Goal: Task Accomplishment & Management: Use online tool/utility

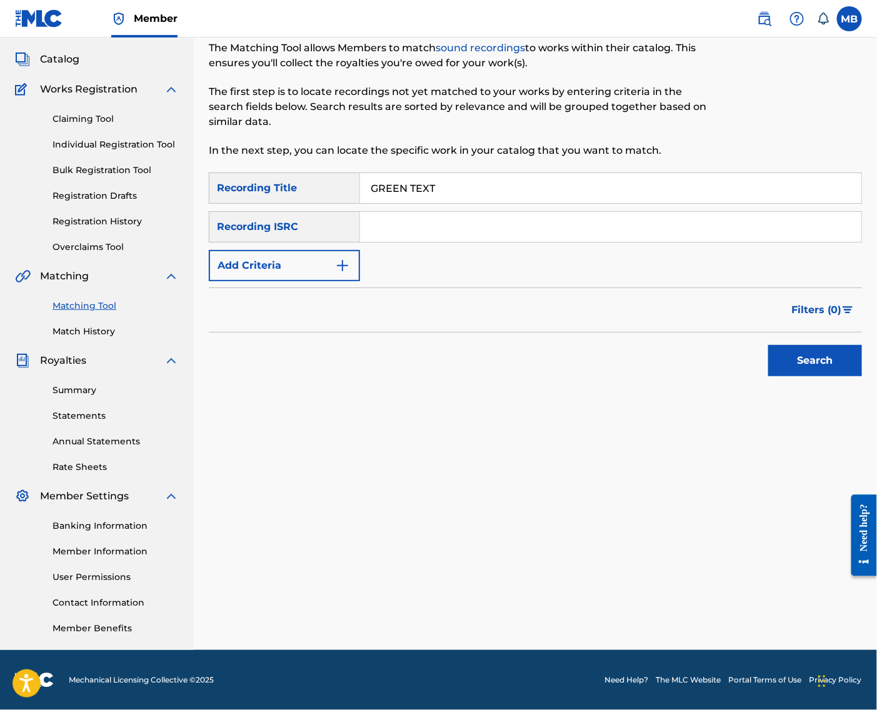
type input "GREEN TEXT"
click at [360, 256] on button "Add Criteria" at bounding box center [284, 265] width 151 height 31
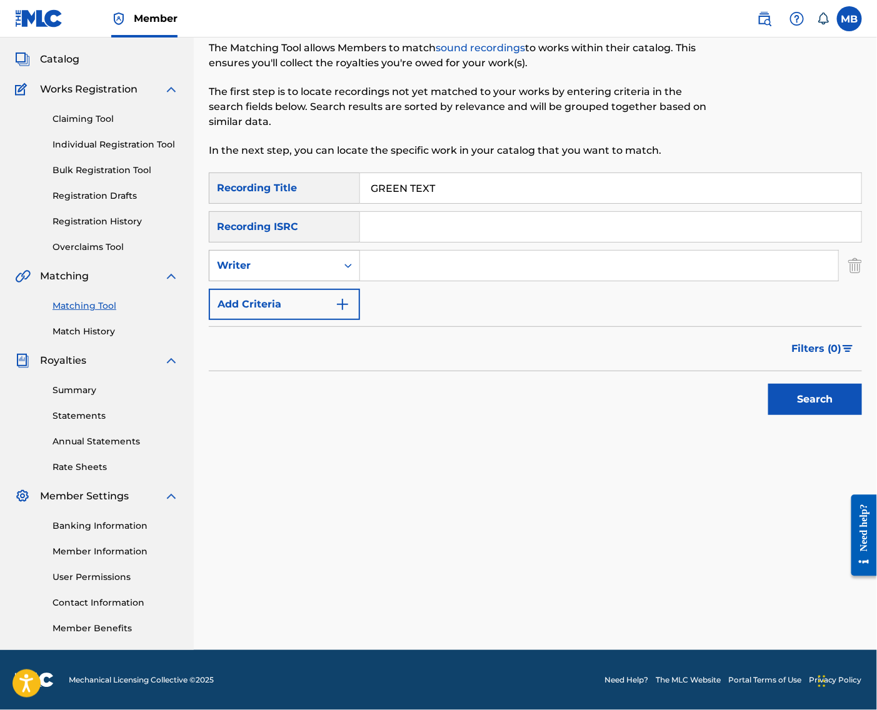
click at [359, 257] on div "Search Form" at bounding box center [348, 265] width 23 height 23
click at [351, 298] on div "Recording Artist" at bounding box center [284, 296] width 150 height 31
click at [415, 259] on input "Search Form" at bounding box center [599, 266] width 478 height 30
type input "[PERSON_NAME] Motorcycle"
click at [812, 406] on button "Search" at bounding box center [815, 399] width 94 height 31
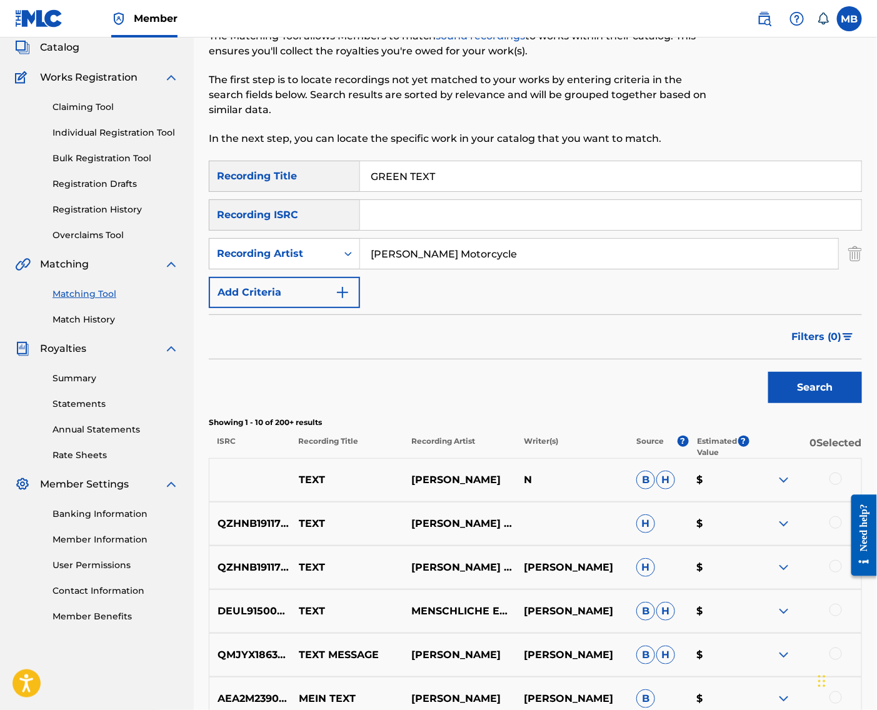
click at [445, 173] on input "GREEN TEXT" at bounding box center [610, 176] width 501 height 30
drag, startPoint x: 770, startPoint y: 2, endPoint x: 447, endPoint y: 176, distance: 366.7
click at [446, 174] on input "GREEN TEXT" at bounding box center [610, 176] width 501 height 30
click at [447, 176] on input "GREEN TEXT" at bounding box center [610, 176] width 501 height 30
click at [446, 177] on input "GREEN TEXT" at bounding box center [610, 176] width 501 height 30
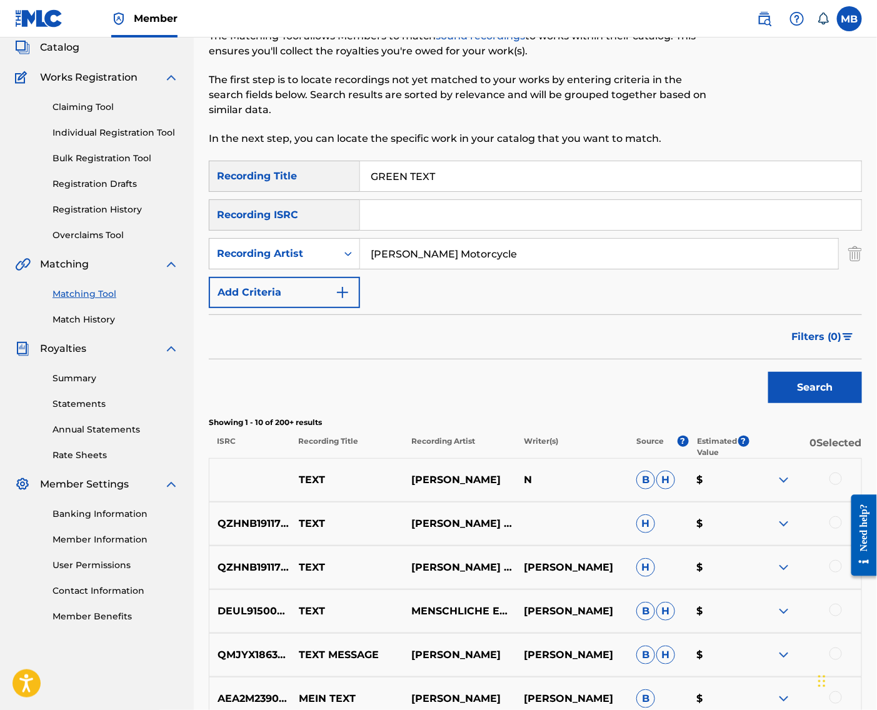
paste input "PLANE"
click at [446, 177] on input "GREEN PLANE" at bounding box center [610, 176] width 501 height 30
click at [446, 178] on input "GREEN PLANE" at bounding box center [610, 176] width 501 height 30
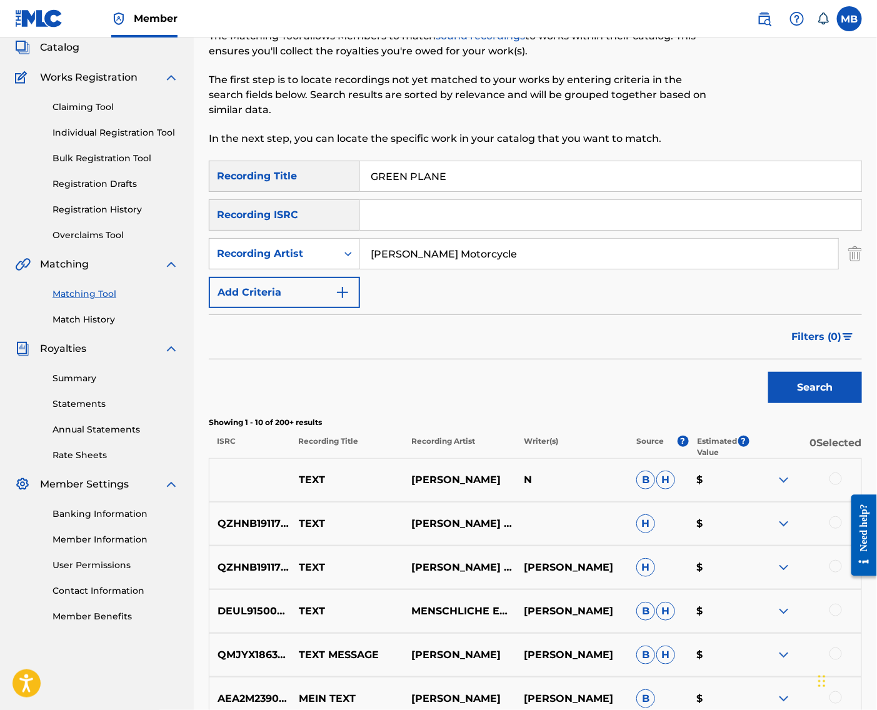
paste input "Search Form"
type input "PLANE"
click at [457, 269] on input "[PERSON_NAME] Motorcycle" at bounding box center [599, 254] width 478 height 30
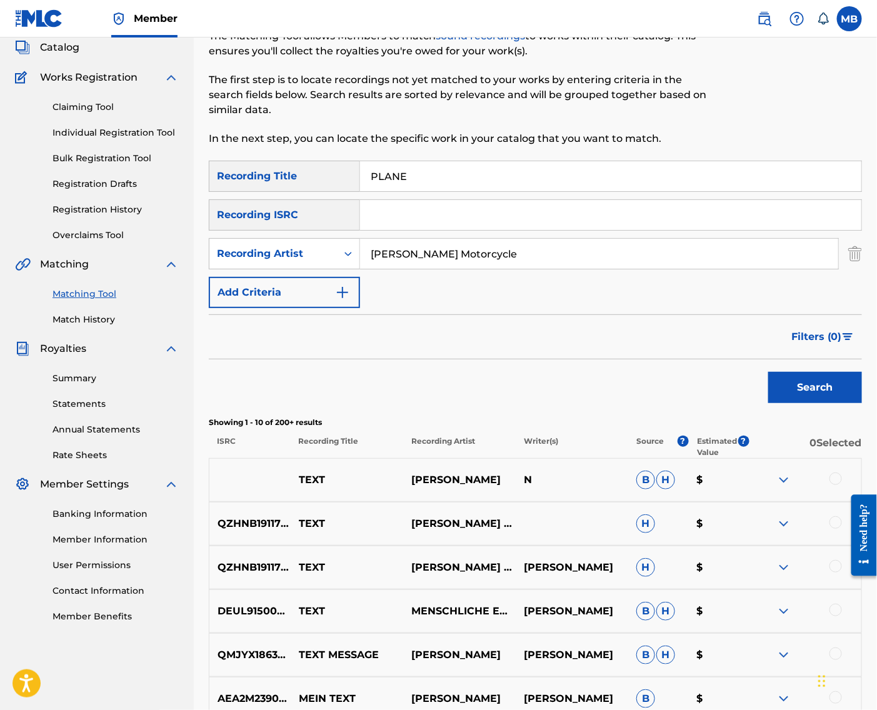
type input "n"
type input "[PERSON_NAME] armpits"
click at [812, 403] on button "Search" at bounding box center [815, 387] width 94 height 31
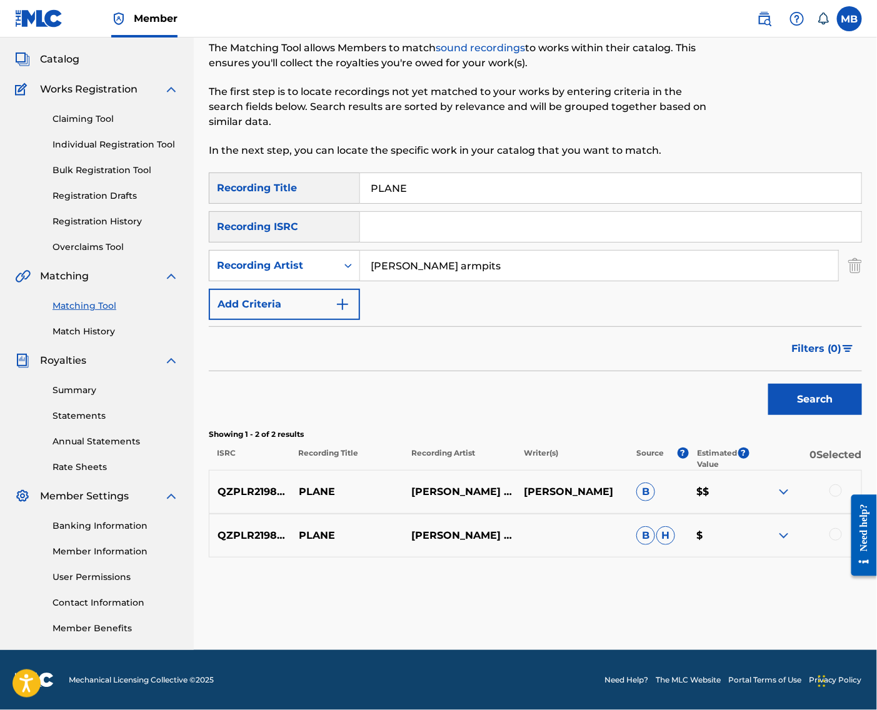
scroll to position [86, 0]
click at [835, 485] on div at bounding box center [836, 491] width 13 height 13
click at [835, 537] on div at bounding box center [836, 534] width 13 height 13
click at [767, 599] on button "Match 2 Groups" at bounding box center [793, 608] width 138 height 31
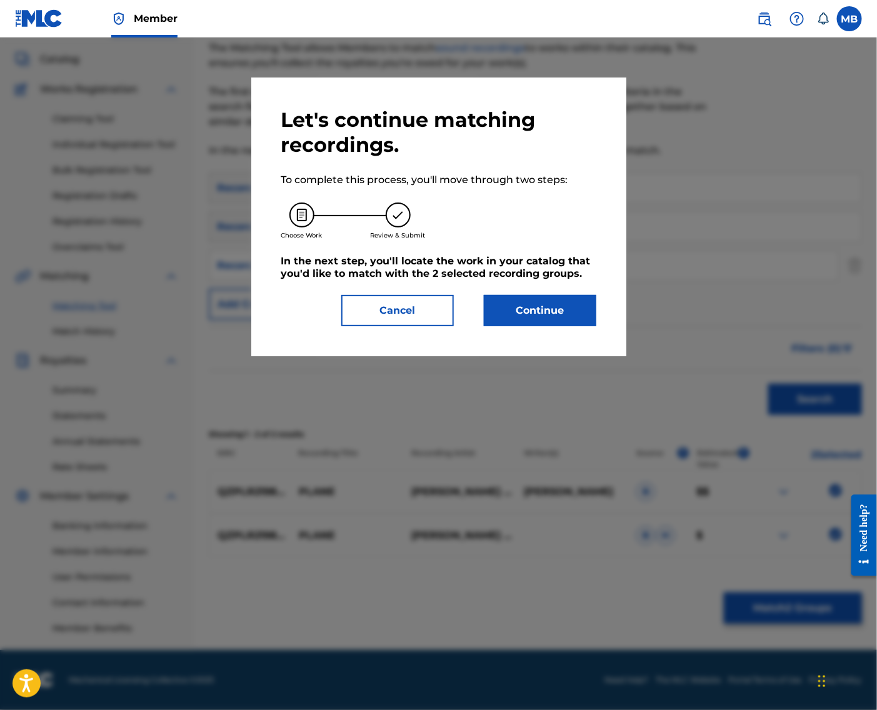
click at [590, 326] on button "Continue" at bounding box center [540, 310] width 113 height 31
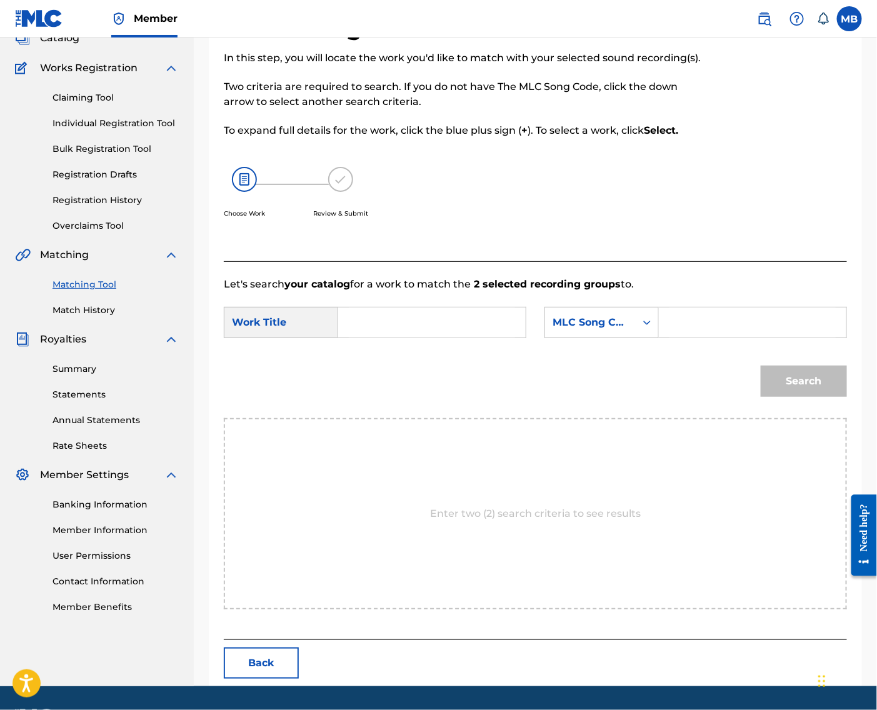
click at [409, 346] on div "SearchWithCriteriac5f96801-7597-4cf0-9b2a-e11e35d211a1 Work Title SearchWithCri…" at bounding box center [535, 326] width 623 height 39
click at [408, 338] on input "Search Form" at bounding box center [432, 323] width 166 height 30
paste input "PLANE"
type input "PLANE"
click at [568, 334] on div "MLC Song Code" at bounding box center [590, 323] width 91 height 24
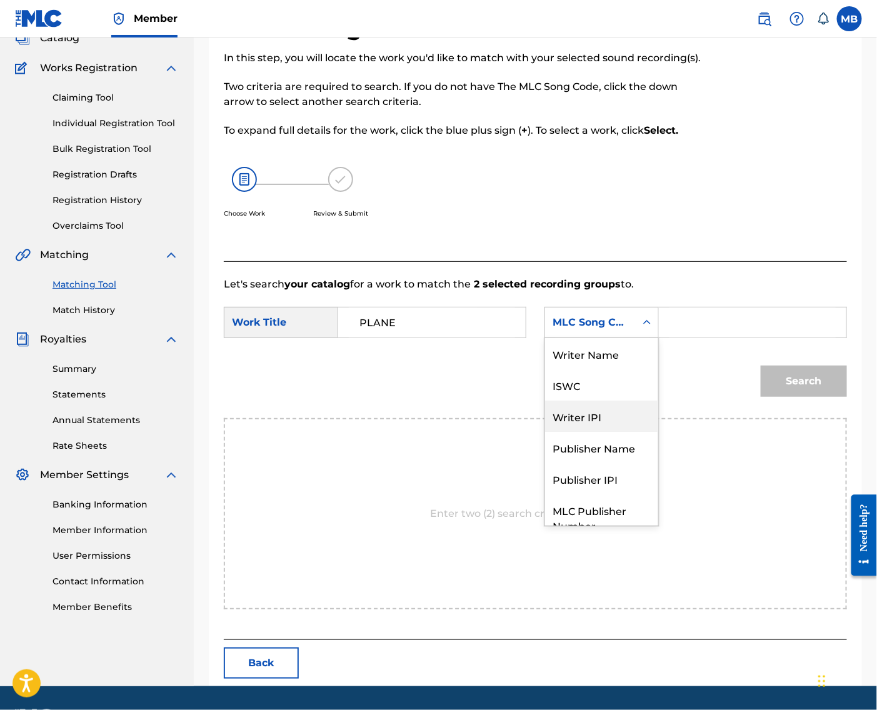
scroll to position [51, 0]
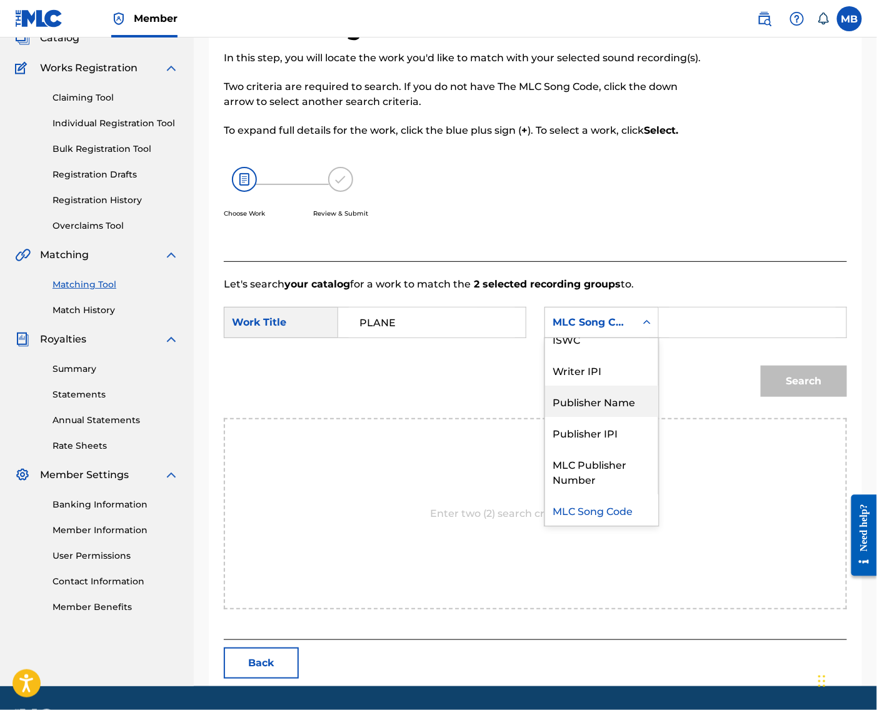
click at [580, 417] on div "Publisher Name" at bounding box center [601, 401] width 113 height 31
drag, startPoint x: 698, startPoint y: 343, endPoint x: 714, endPoint y: 331, distance: 20.5
click at [698, 338] on input "Search Form" at bounding box center [753, 323] width 166 height 30
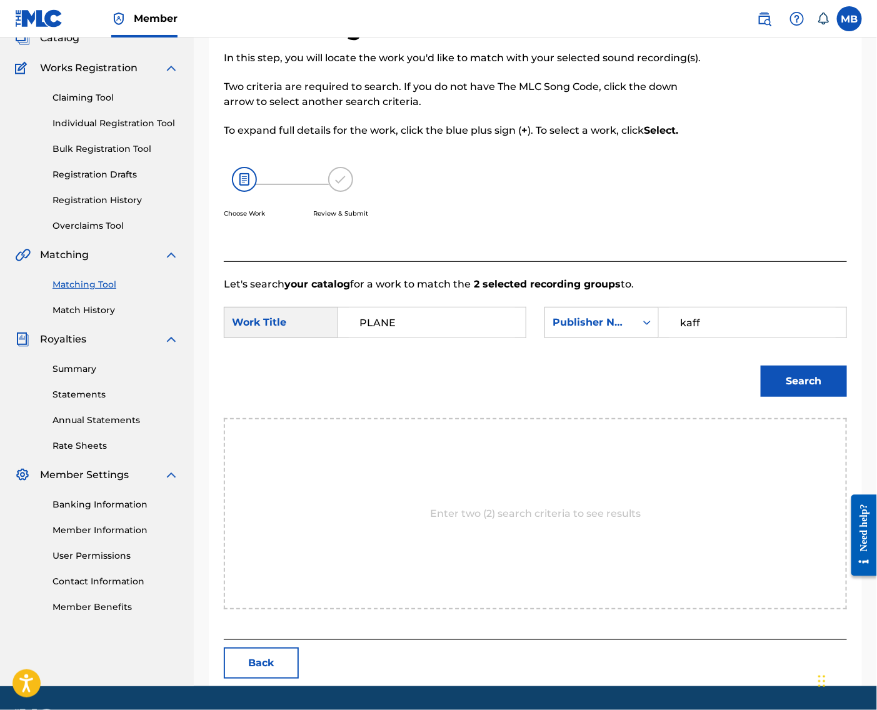
type input "kaff"
click at [800, 397] on button "Search" at bounding box center [804, 381] width 86 height 31
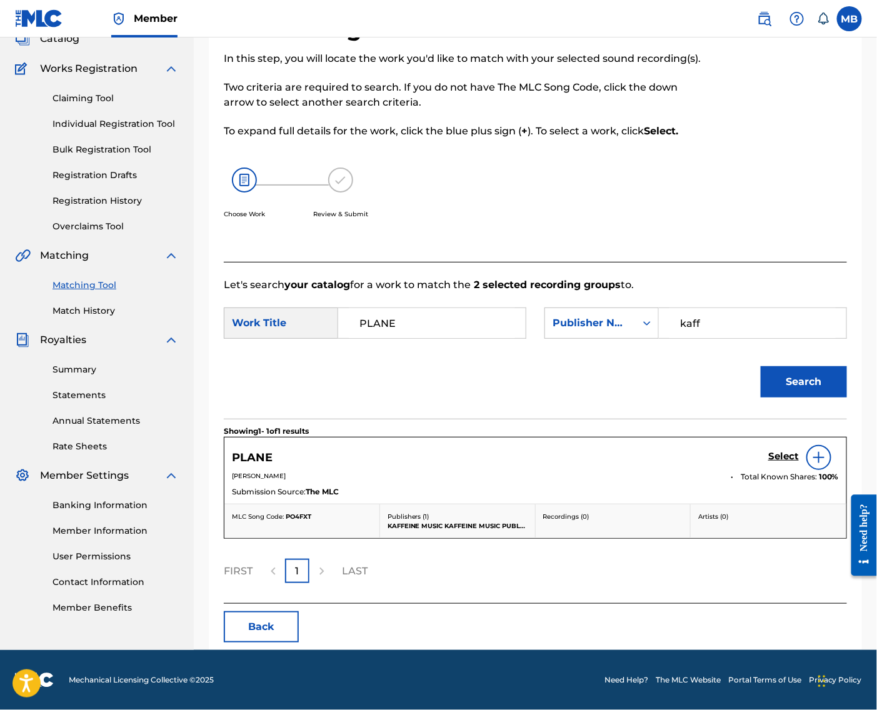
click at [773, 463] on h5 "Select" at bounding box center [783, 457] width 31 height 12
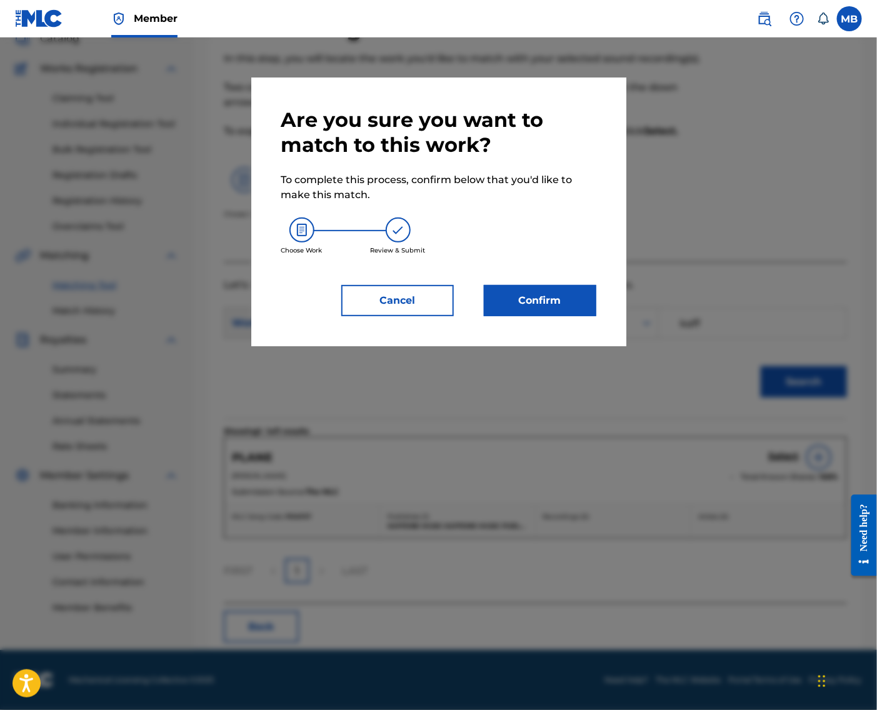
click at [565, 293] on div "Are you sure you want to match to this work? To complete this process, confirm …" at bounding box center [438, 212] width 315 height 209
click at [560, 306] on button "Confirm" at bounding box center [540, 300] width 113 height 31
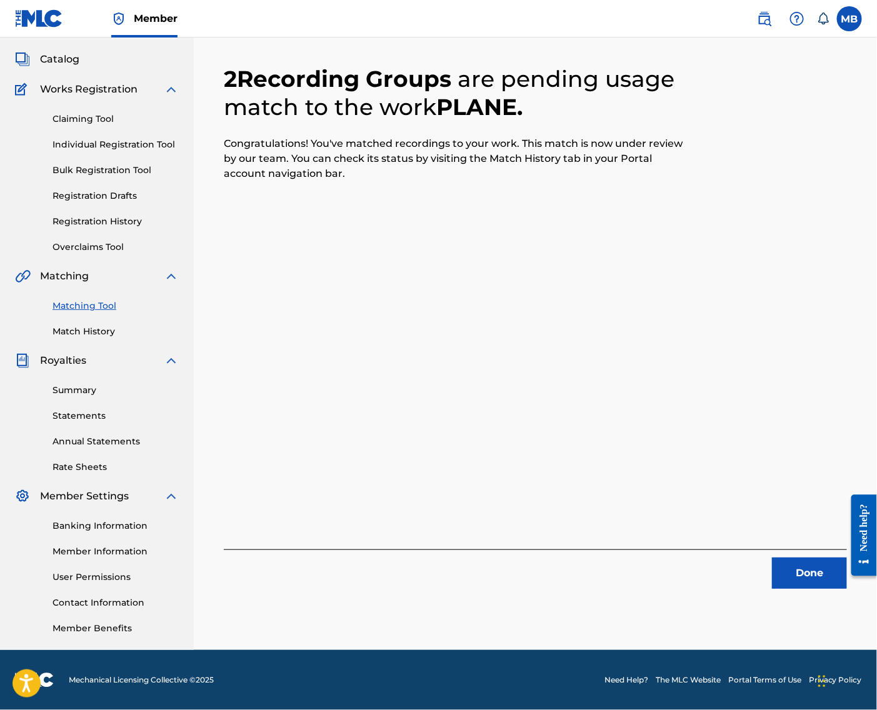
click at [830, 560] on button "Done" at bounding box center [809, 573] width 75 height 31
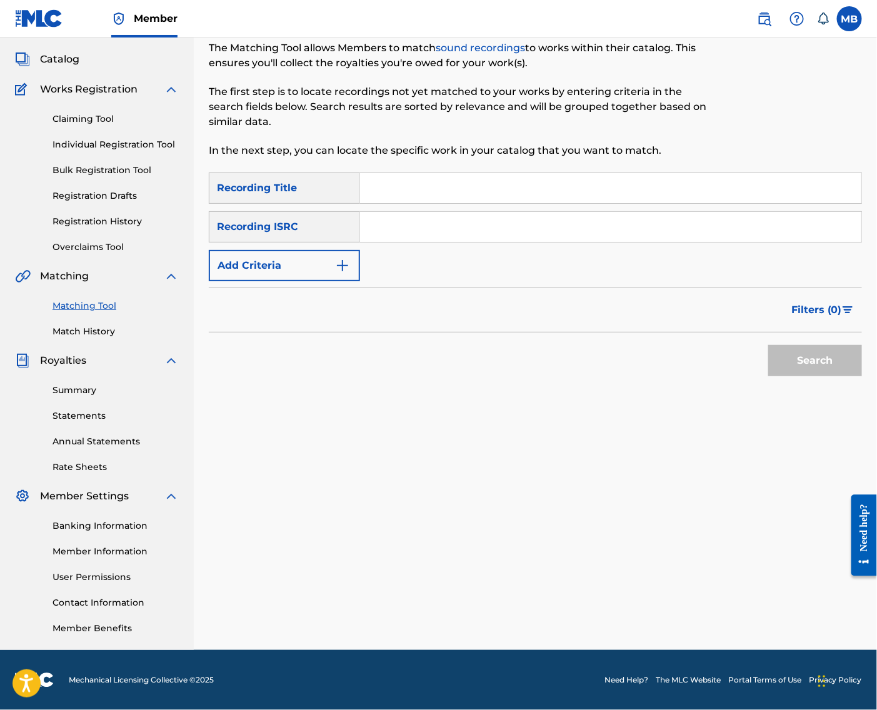
drag, startPoint x: 498, startPoint y: 184, endPoint x: 513, endPoint y: 184, distance: 15.6
click at [498, 184] on input "Search Form" at bounding box center [610, 188] width 501 height 30
click at [426, 173] on input "Search Form" at bounding box center [610, 188] width 501 height 30
paste input "MED CHANGE"
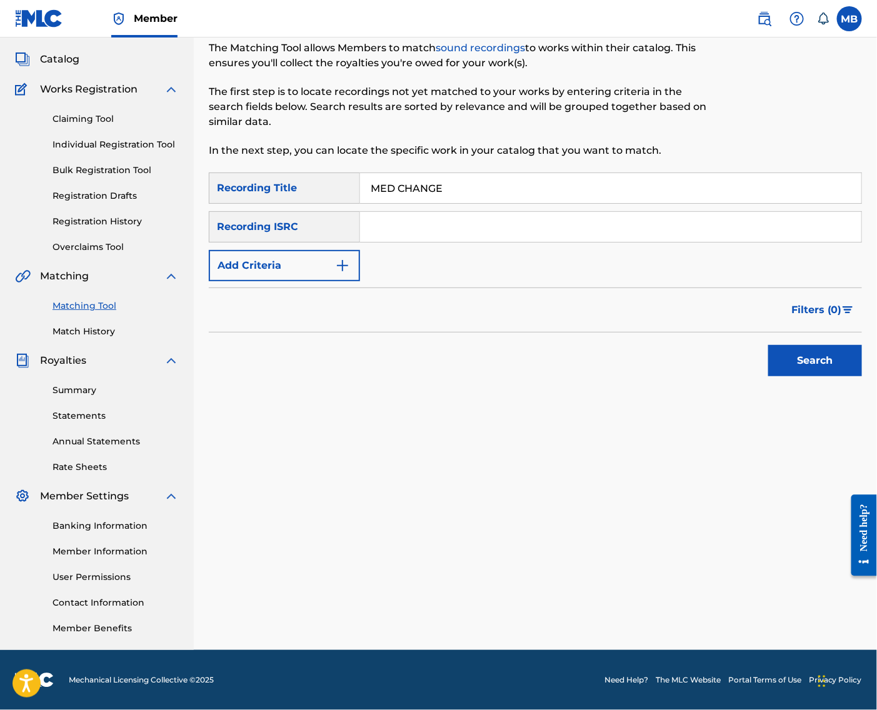
type input "MED CHANGE"
click at [326, 254] on button "Add Criteria" at bounding box center [284, 265] width 151 height 31
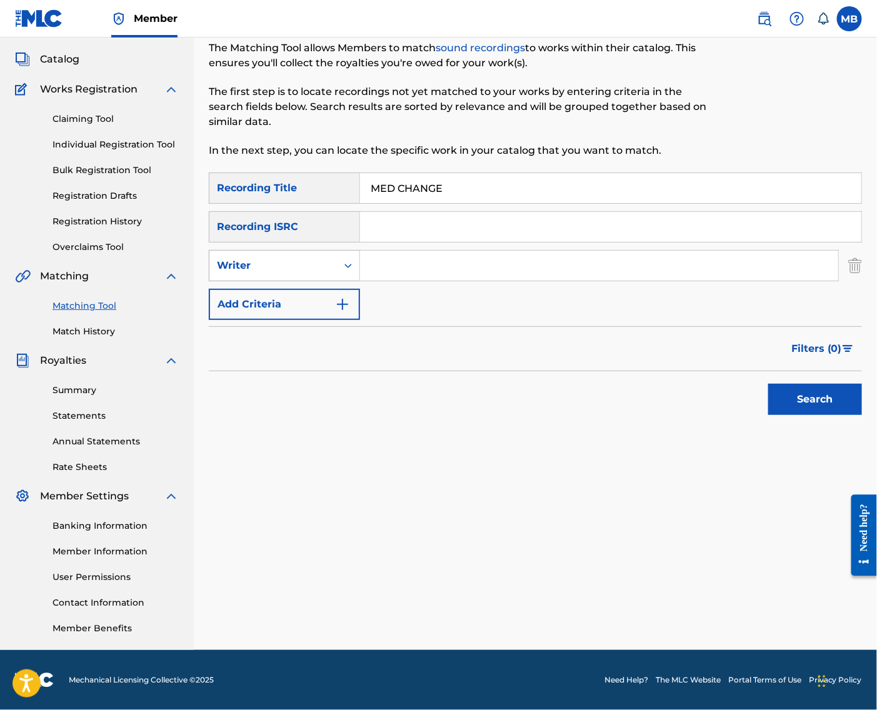
click at [329, 258] on div "Writer" at bounding box center [273, 265] width 113 height 15
drag, startPoint x: 322, startPoint y: 285, endPoint x: 365, endPoint y: 276, distance: 44.1
click at [322, 285] on div "Recording Artist" at bounding box center [284, 296] width 150 height 31
click at [411, 251] on input "Search Form" at bounding box center [599, 266] width 478 height 30
type input "[PERSON_NAME] armpits"
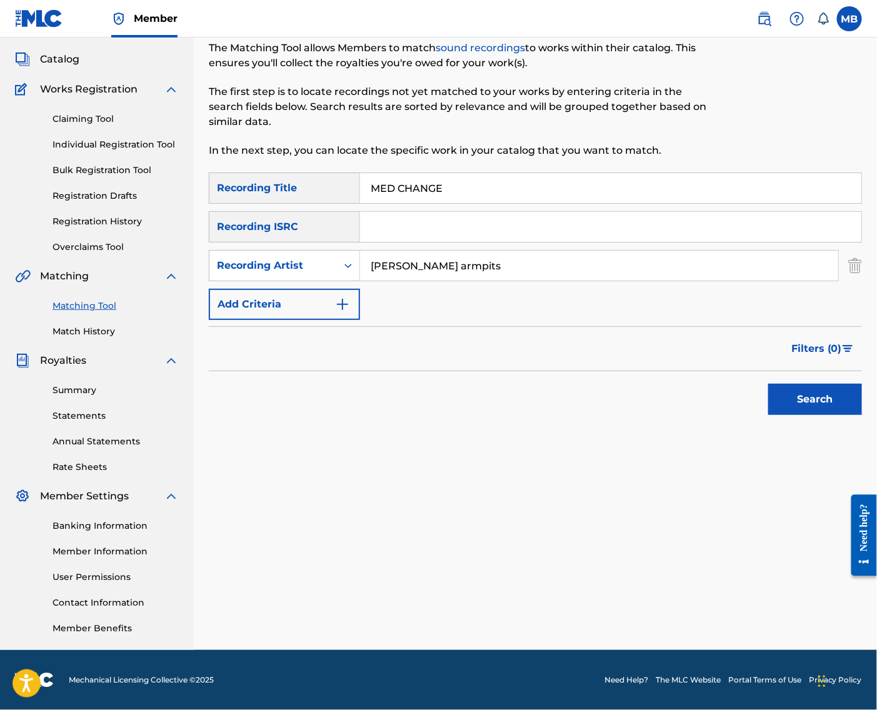
click at [812, 396] on button "Search" at bounding box center [815, 399] width 94 height 31
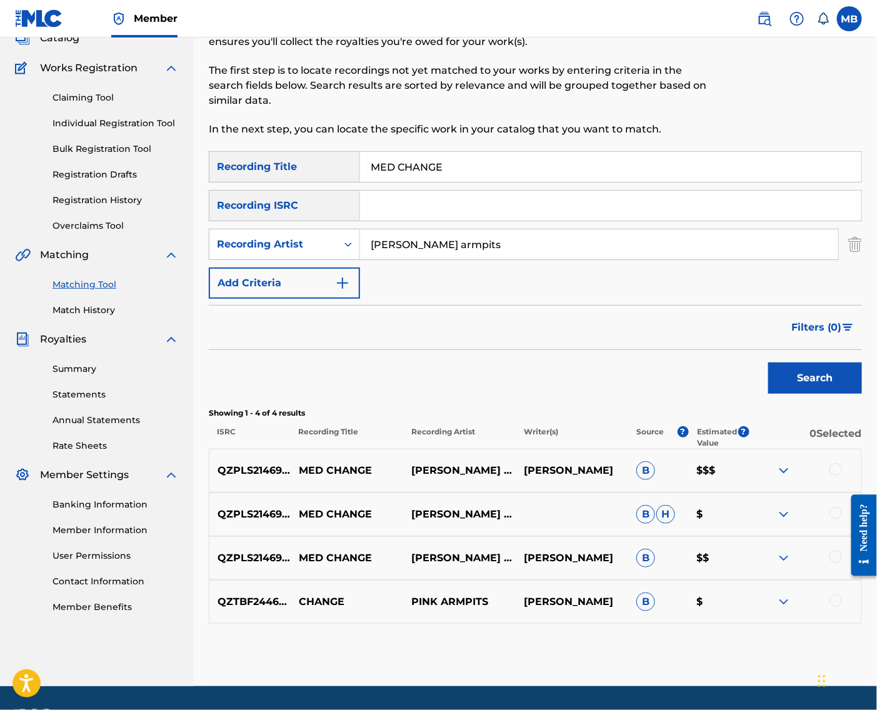
click at [834, 476] on div at bounding box center [836, 469] width 13 height 13
click at [832, 522] on div at bounding box center [805, 514] width 113 height 15
click at [836, 520] on div at bounding box center [836, 513] width 13 height 13
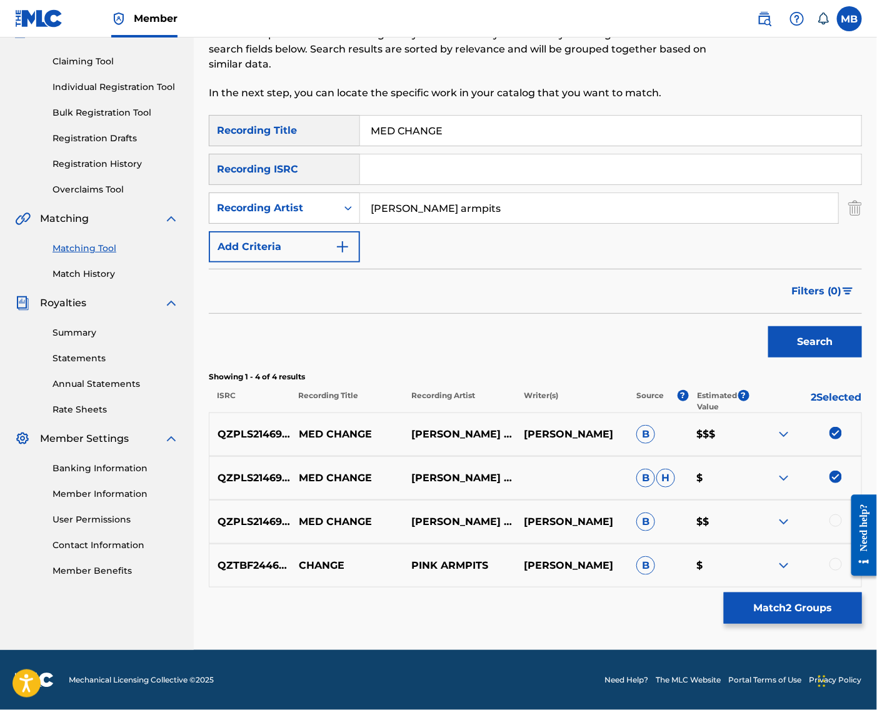
scroll to position [159, 0]
click at [837, 515] on div at bounding box center [836, 521] width 13 height 13
click at [815, 605] on button "Match 3 Groups" at bounding box center [793, 608] width 138 height 31
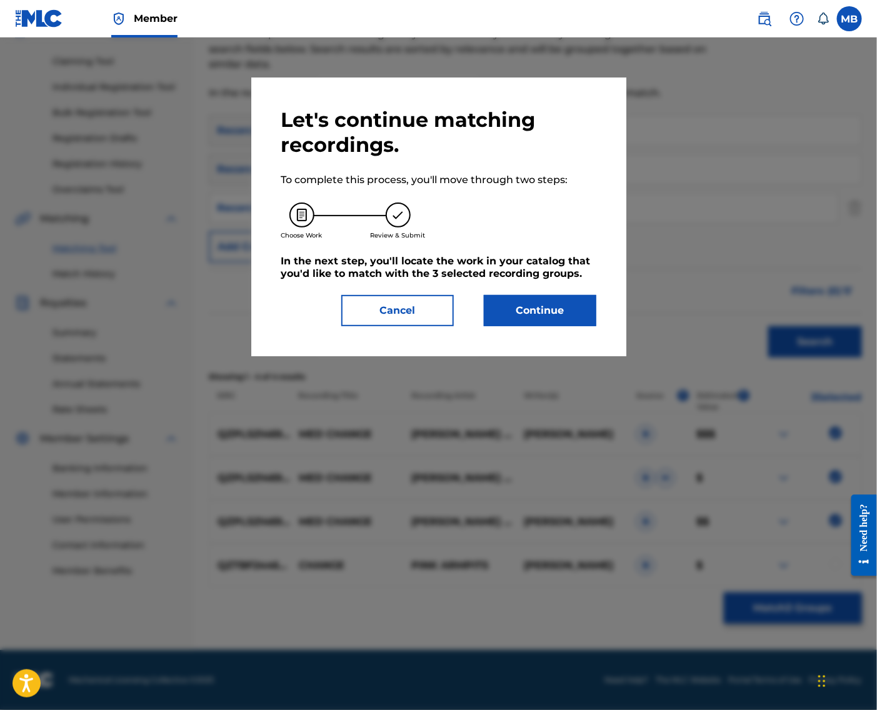
click at [535, 313] on button "Continue" at bounding box center [540, 310] width 113 height 31
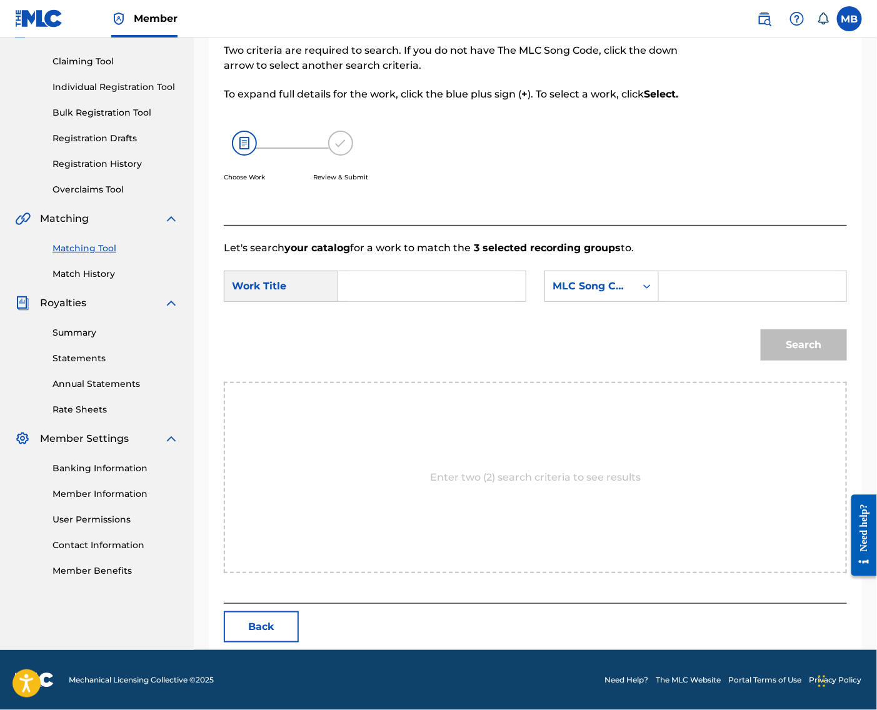
scroll to position [86, 0]
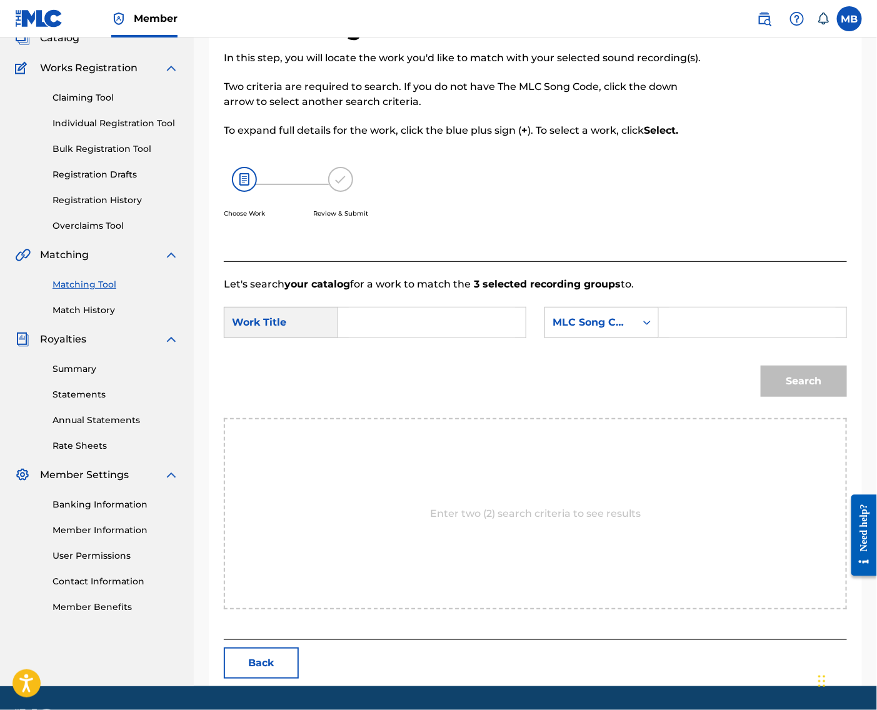
click at [498, 338] on input "Search Form" at bounding box center [432, 323] width 166 height 30
paste input "MED CHANGE"
type input "MED CHANGE"
click at [658, 334] on div "Search Form" at bounding box center [647, 322] width 23 height 23
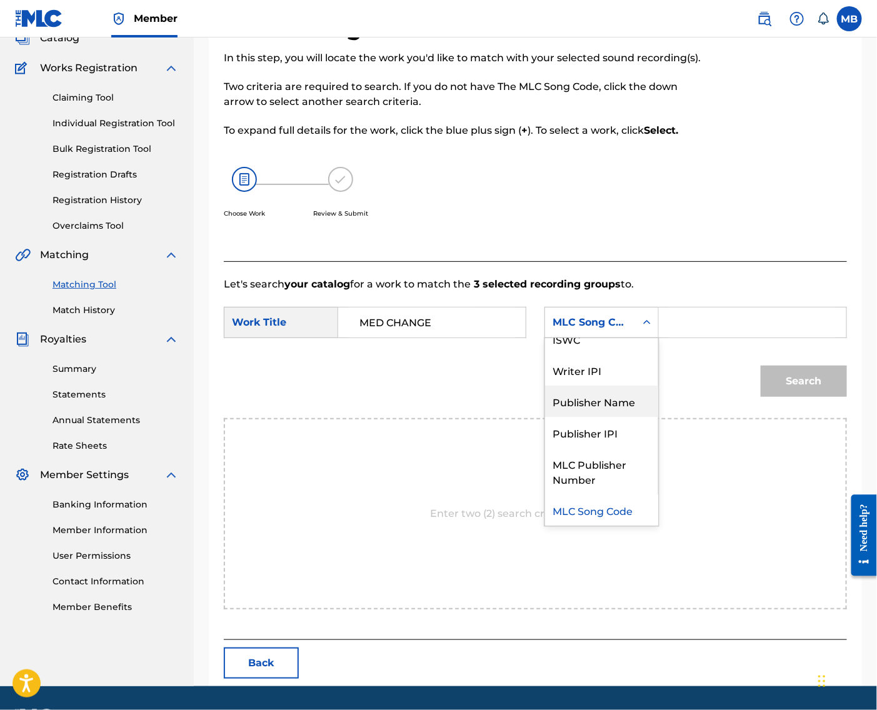
click at [621, 414] on div "Writer Name ISWC Writer IPI Publisher Name Publisher IPI MLC Publisher Number M…" at bounding box center [601, 432] width 113 height 188
drag, startPoint x: 614, startPoint y: 427, endPoint x: 648, endPoint y: 389, distance: 50.5
click at [614, 417] on div "Publisher Name" at bounding box center [601, 401] width 113 height 31
click at [682, 338] on input "Search Form" at bounding box center [753, 323] width 166 height 30
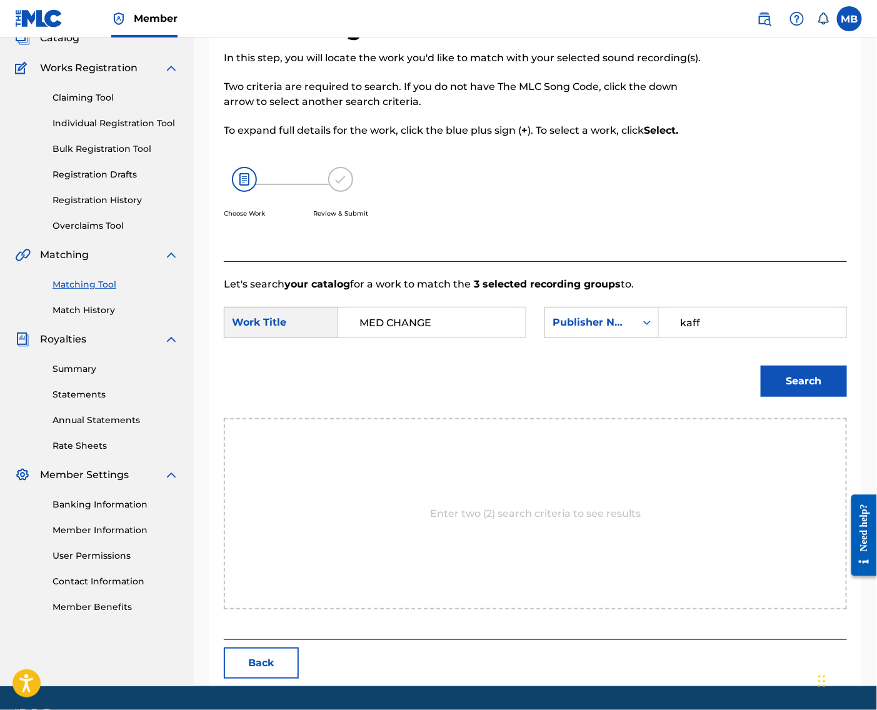
type input "kaff"
click at [800, 397] on button "Search" at bounding box center [804, 381] width 86 height 31
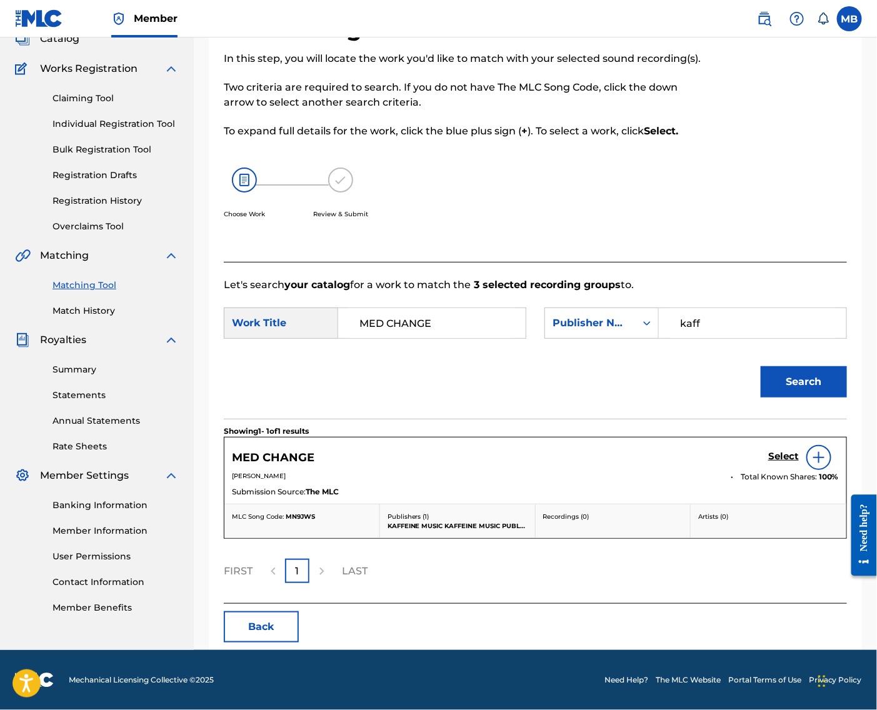
click at [783, 463] on h5 "Select" at bounding box center [783, 457] width 31 height 12
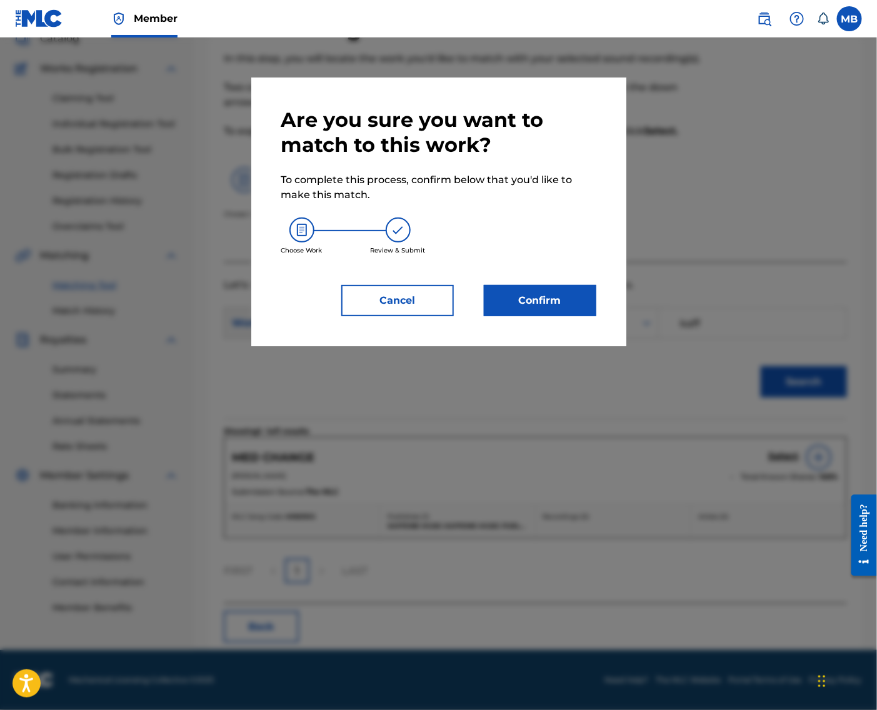
click at [526, 316] on button "Confirm" at bounding box center [540, 300] width 113 height 31
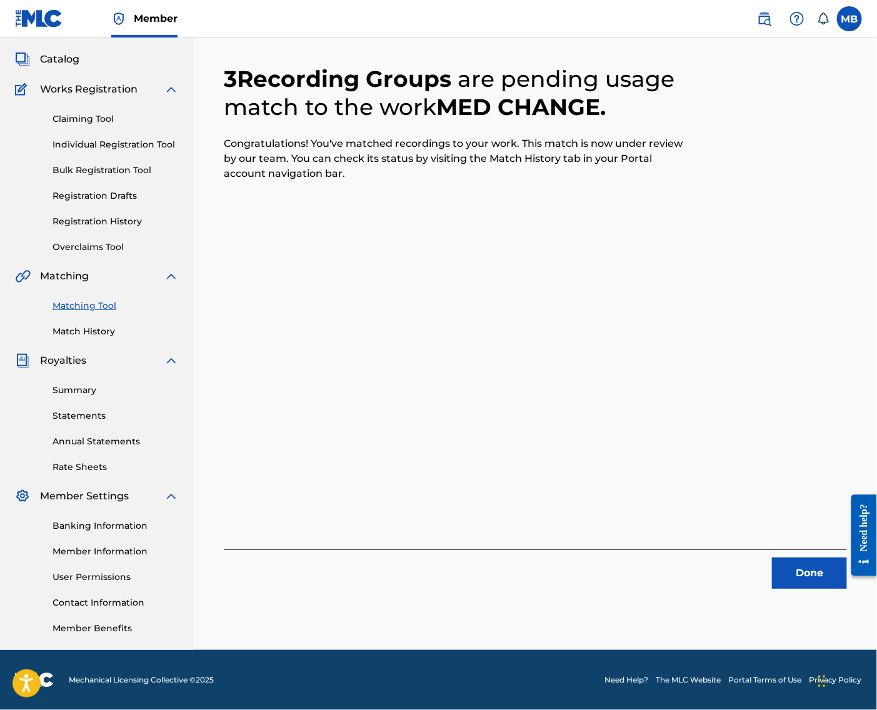
click at [798, 558] on button "Done" at bounding box center [809, 573] width 75 height 31
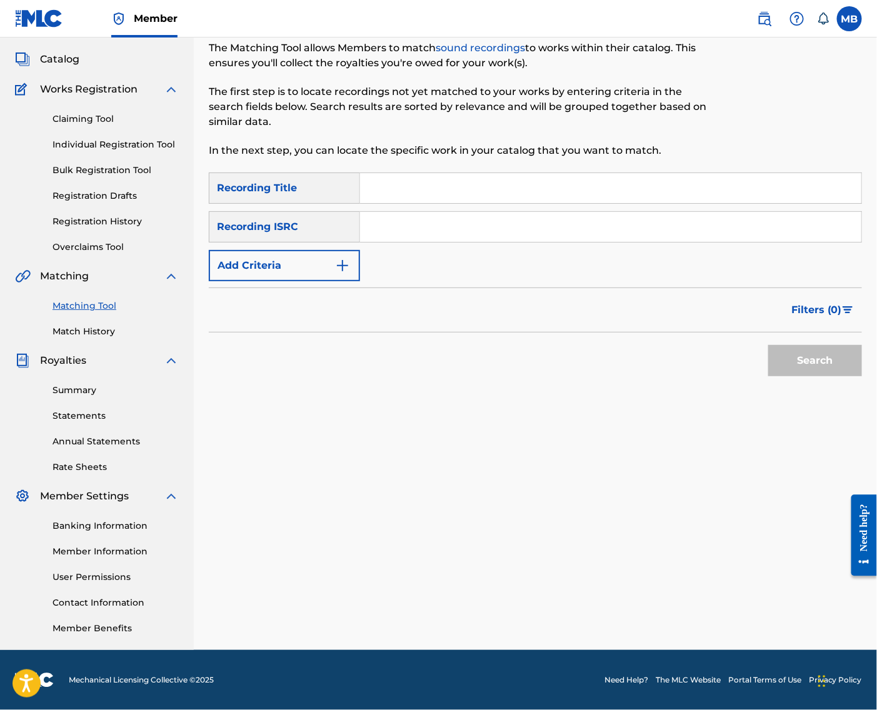
click at [580, 173] on input "Search Form" at bounding box center [610, 188] width 501 height 30
click at [480, 173] on input "Search Form" at bounding box center [610, 188] width 501 height 30
paste input "HARDDRIVE (DONT LOOK)"
type input "HARDDRIVE (DONT LOOK)"
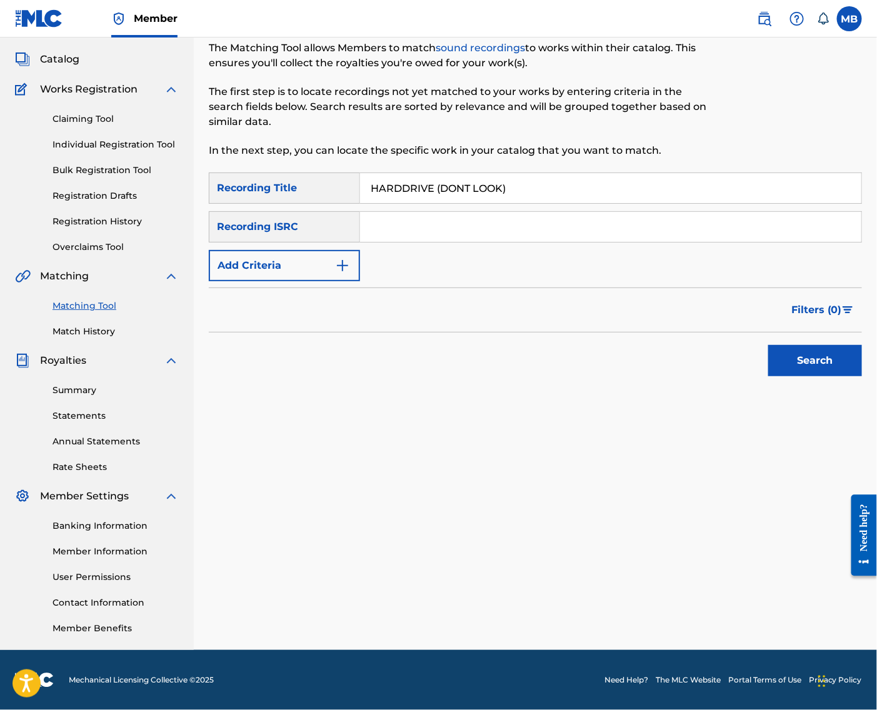
click at [343, 264] on button "Add Criteria" at bounding box center [284, 265] width 151 height 31
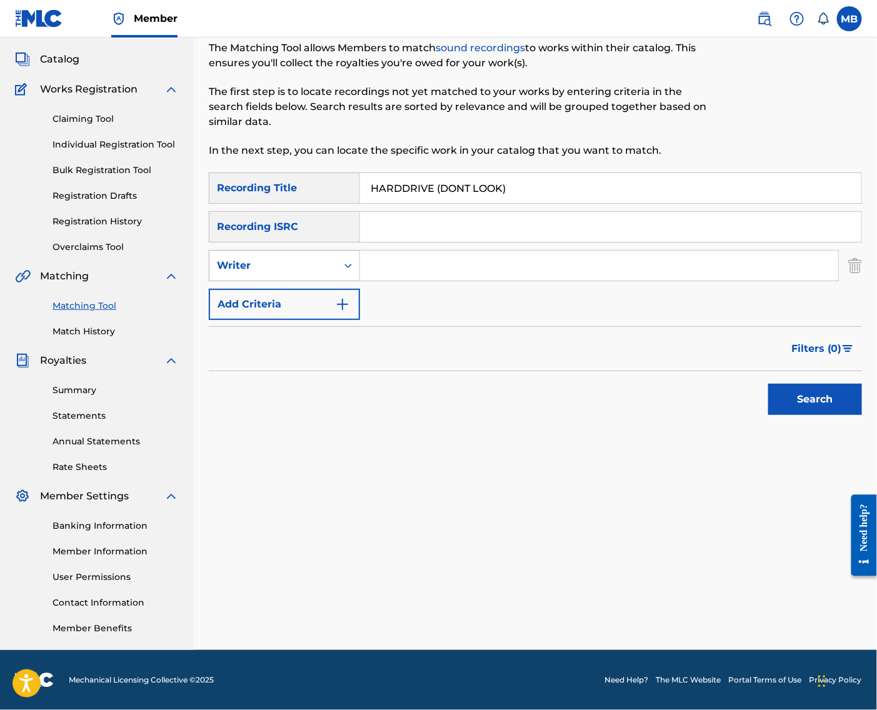
click at [329, 258] on div "Writer" at bounding box center [273, 265] width 113 height 15
click at [337, 281] on div "Recording Artist" at bounding box center [284, 296] width 150 height 31
click at [391, 256] on input "Search Form" at bounding box center [599, 266] width 478 height 30
type input "[PERSON_NAME] armpits"
click at [812, 396] on button "Search" at bounding box center [815, 399] width 94 height 31
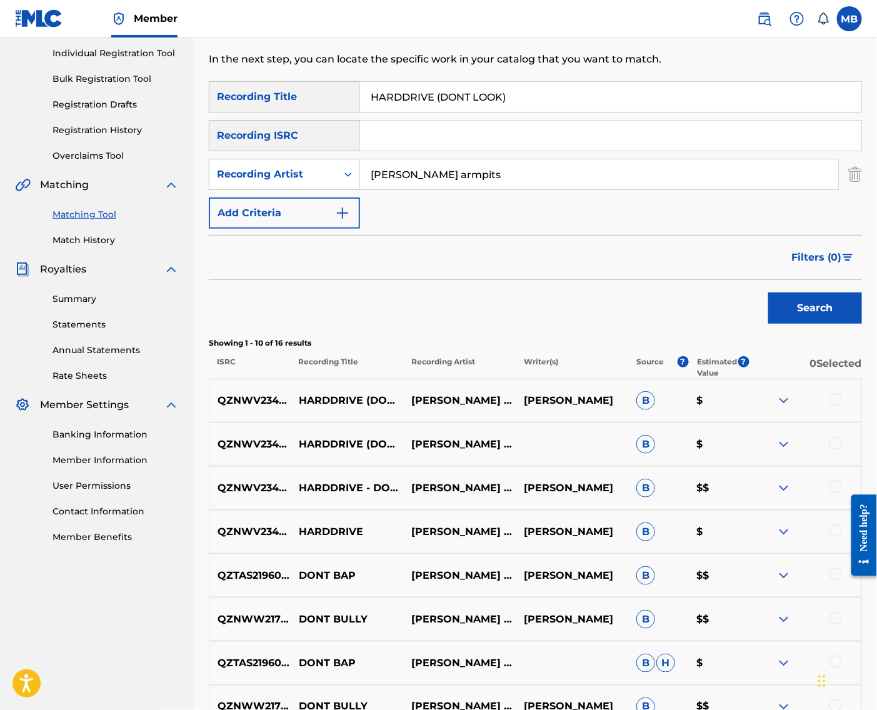
scroll to position [193, 0]
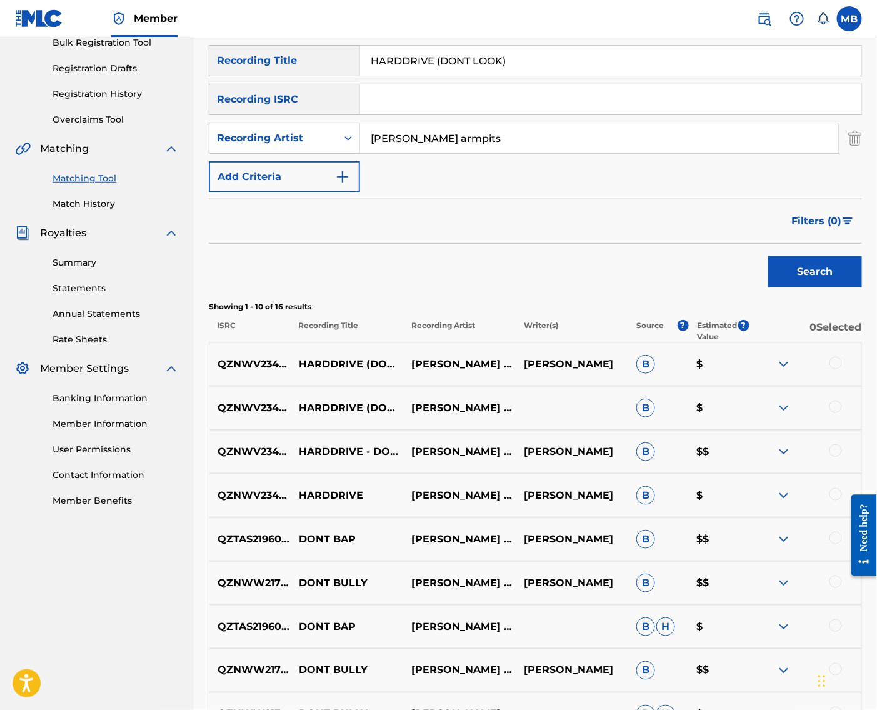
click at [830, 501] on div at bounding box center [836, 494] width 13 height 13
click at [836, 457] on div at bounding box center [836, 451] width 13 height 13
click at [840, 413] on div at bounding box center [836, 407] width 13 height 13
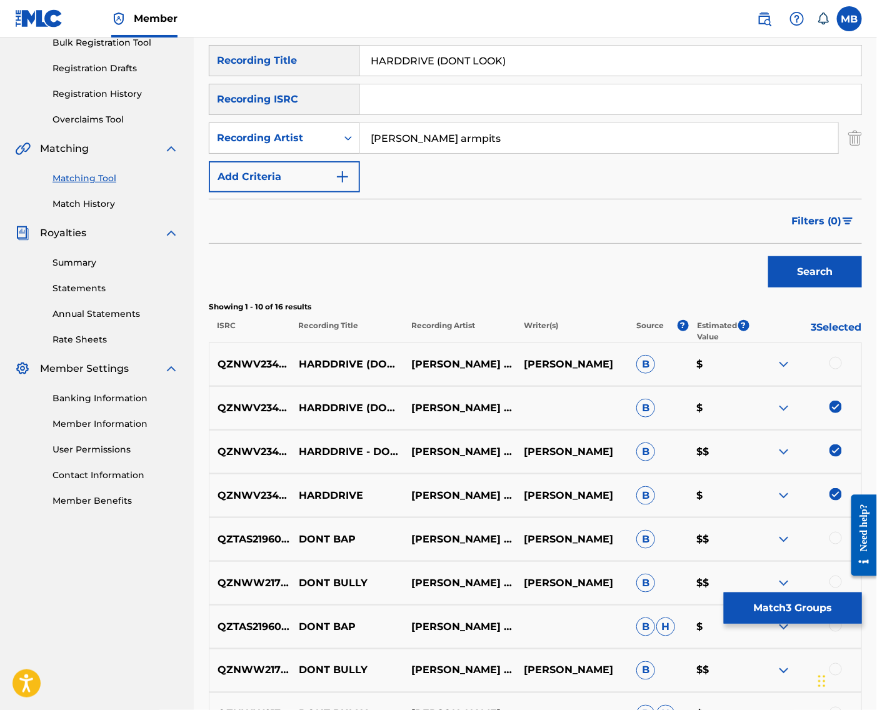
click at [837, 369] on div at bounding box center [836, 363] width 13 height 13
click at [764, 615] on button "Match 4 Groups" at bounding box center [793, 608] width 138 height 31
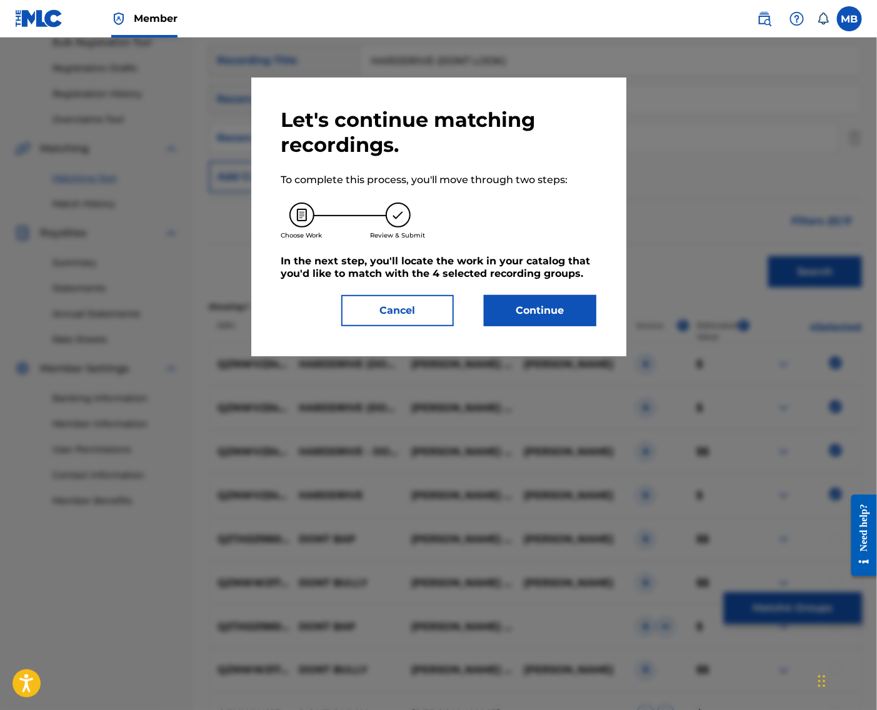
click at [509, 309] on button "Continue" at bounding box center [540, 310] width 113 height 31
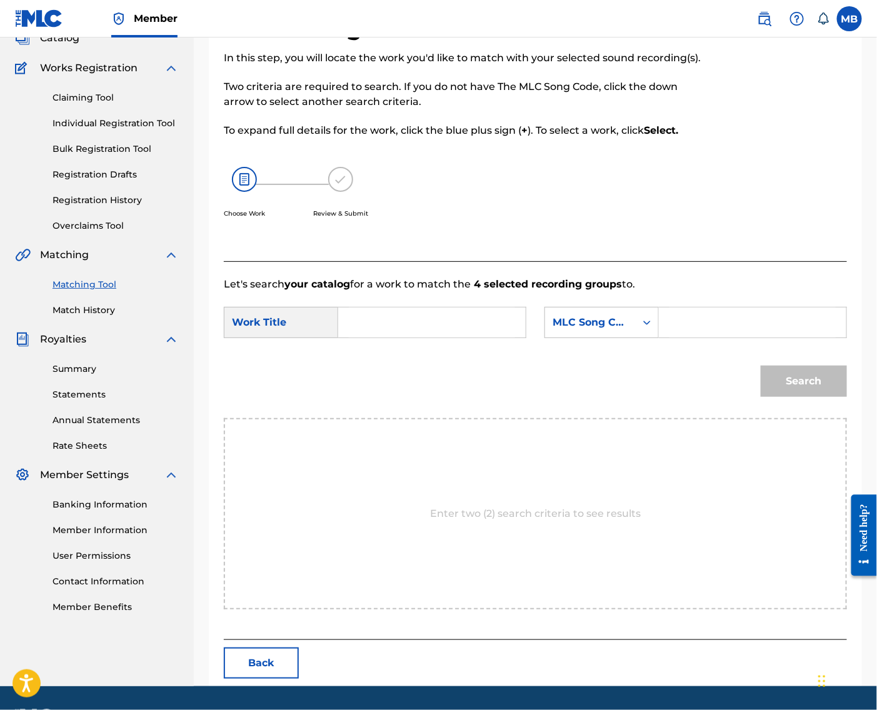
click at [460, 338] on input "Search Form" at bounding box center [432, 323] width 166 height 30
paste input "[PERSON_NAME]"
type input "[PERSON_NAME]"
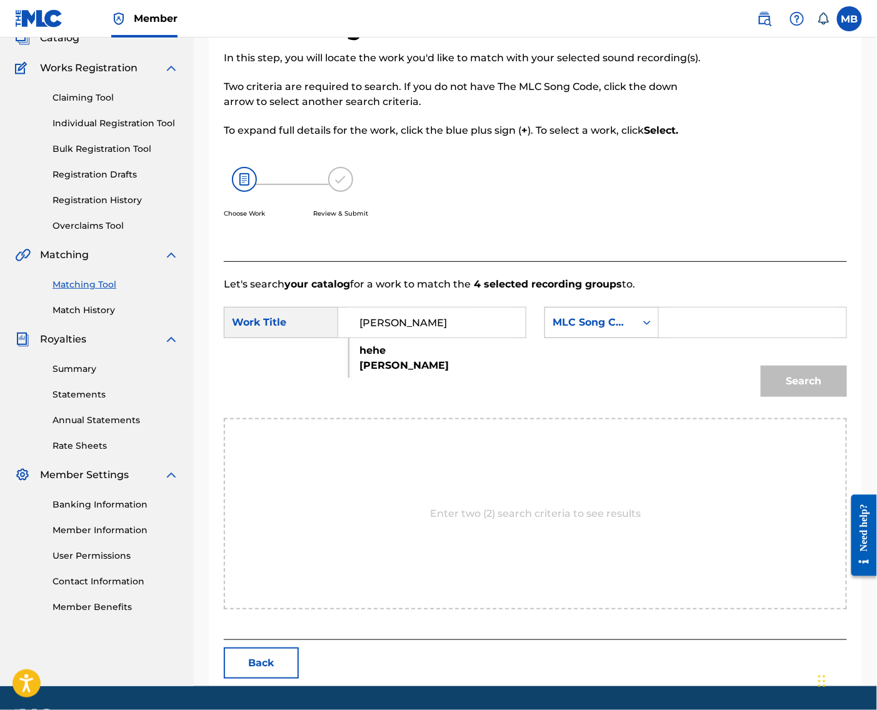
click at [636, 334] on div "MLC Song Code" at bounding box center [590, 323] width 91 height 24
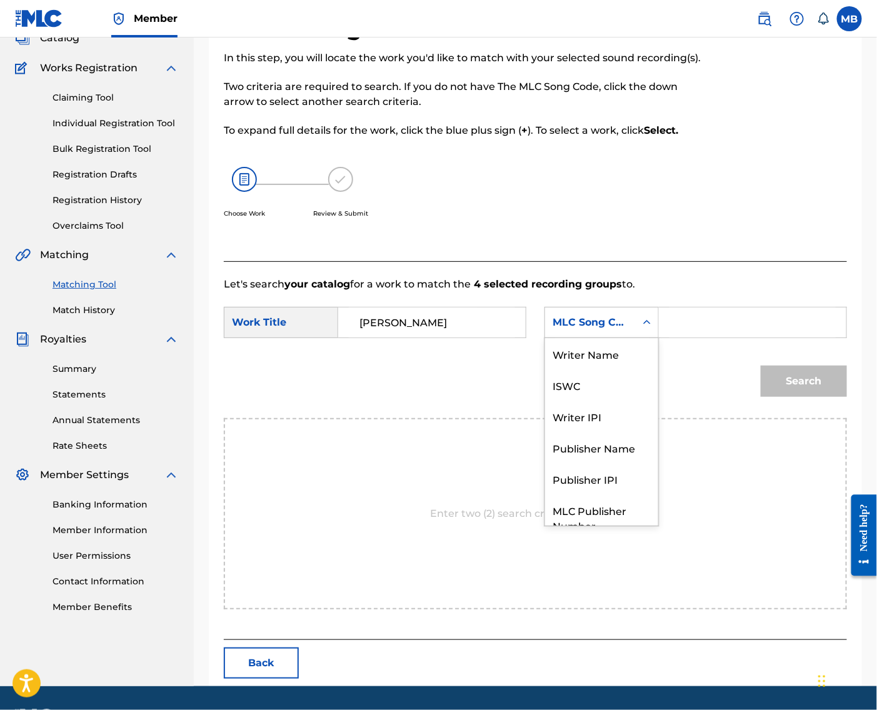
scroll to position [51, 0]
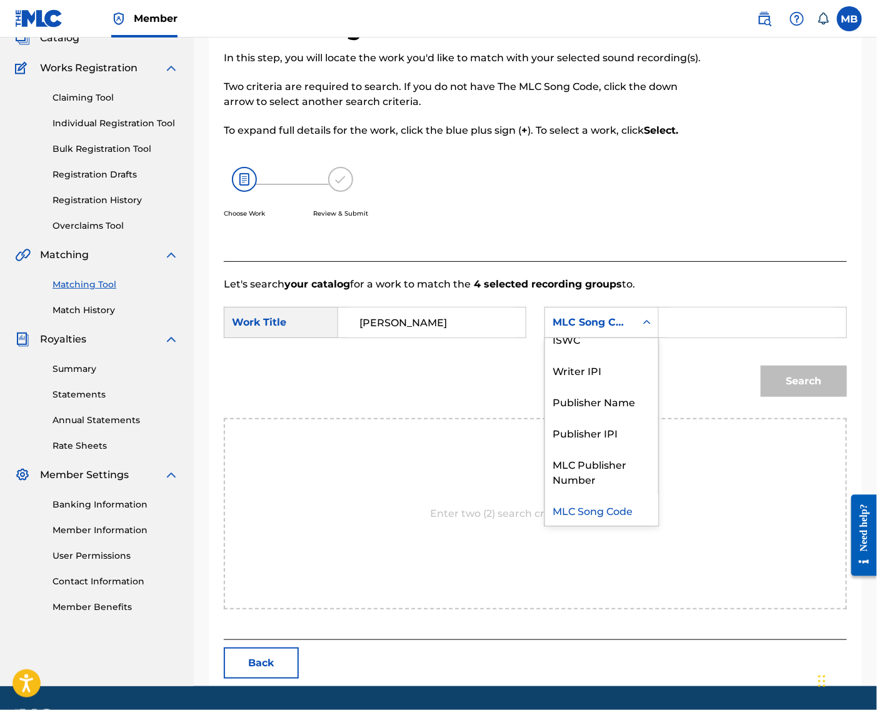
click at [515, 338] on input "[PERSON_NAME]" at bounding box center [432, 323] width 166 height 30
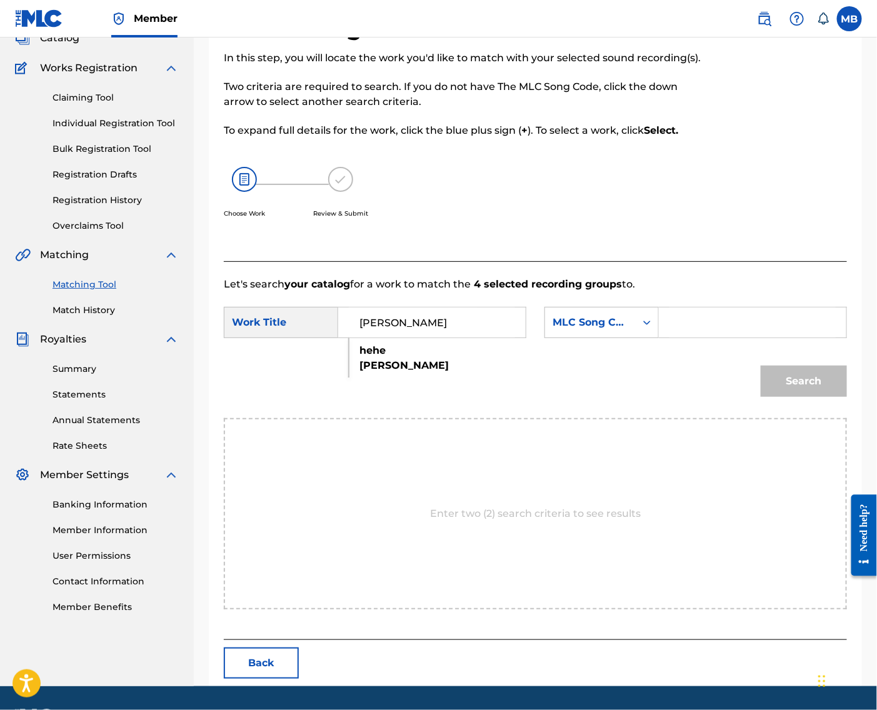
click at [515, 338] on input "[PERSON_NAME]" at bounding box center [432, 323] width 166 height 30
click at [383, 338] on input "Search Form" at bounding box center [432, 323] width 166 height 30
paste input "HARDDRIVE (DONT LOOK)"
type input "HARDDRIVE (DONT LOOK)"
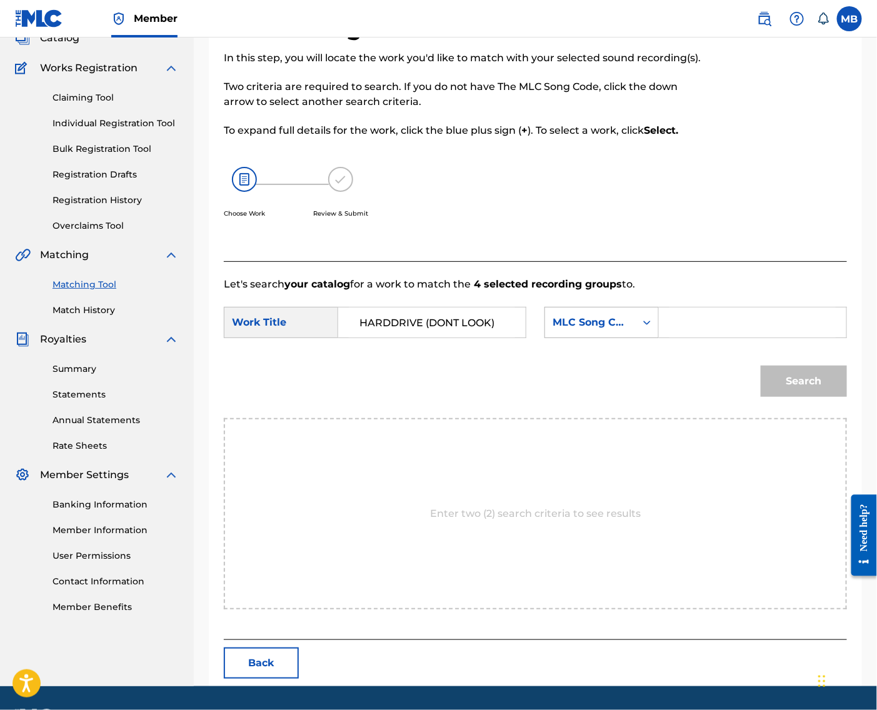
drag, startPoint x: 585, startPoint y: 343, endPoint x: 586, endPoint y: 366, distance: 23.2
click at [585, 334] on div "MLC Song Code" at bounding box center [590, 323] width 91 height 24
click at [595, 417] on div "Publisher Name" at bounding box center [601, 401] width 113 height 31
click at [735, 338] on input "Search Form" at bounding box center [753, 323] width 166 height 30
type input "kaff"
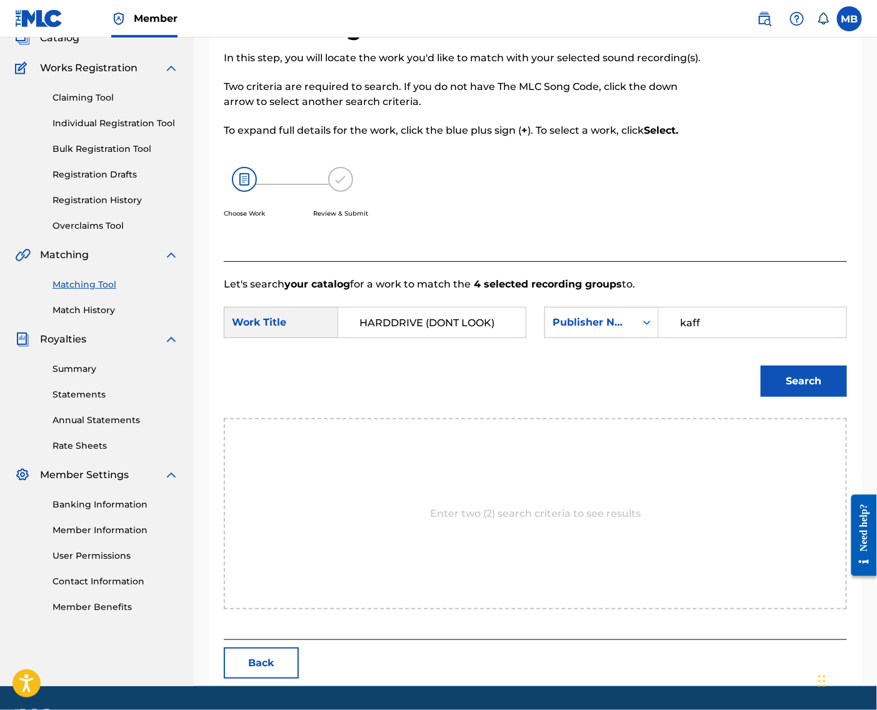
click at [800, 397] on button "Search" at bounding box center [804, 381] width 86 height 31
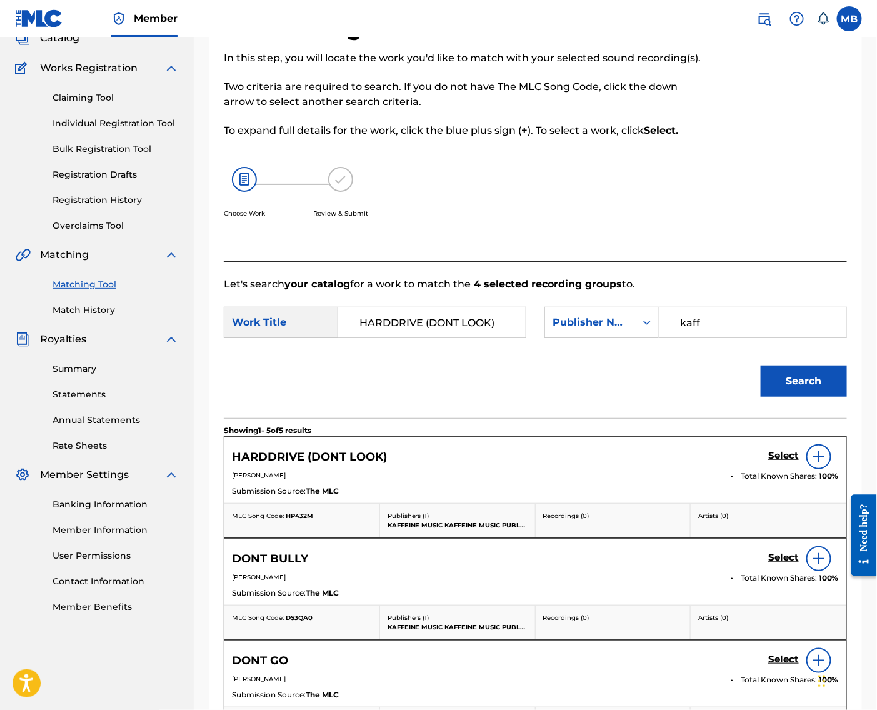
click at [789, 470] on div "Select" at bounding box center [803, 457] width 71 height 25
click at [791, 462] on h5 "Select" at bounding box center [783, 456] width 31 height 12
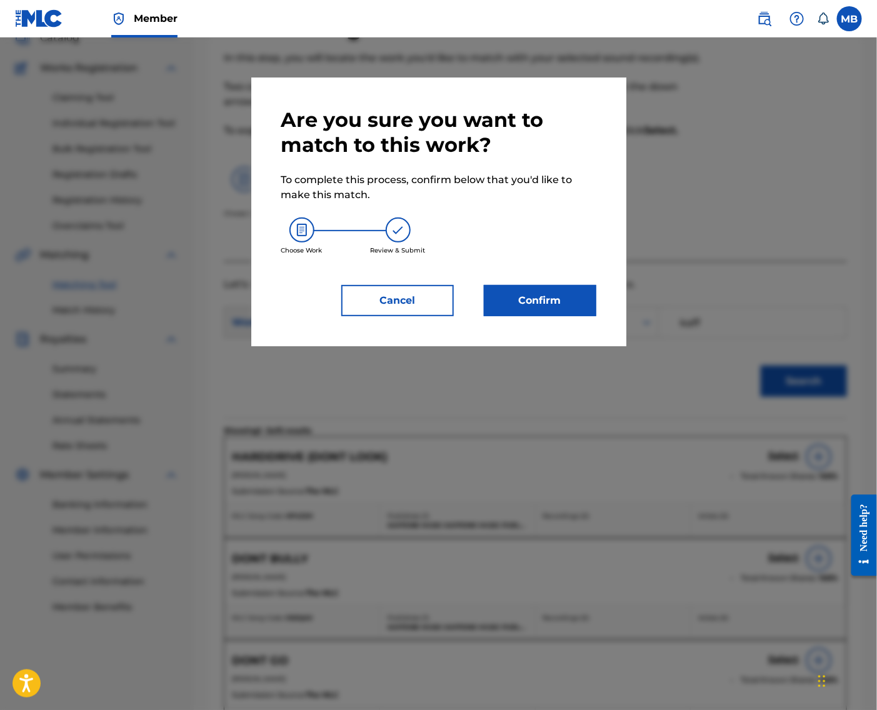
click at [595, 316] on button "Confirm" at bounding box center [540, 300] width 113 height 31
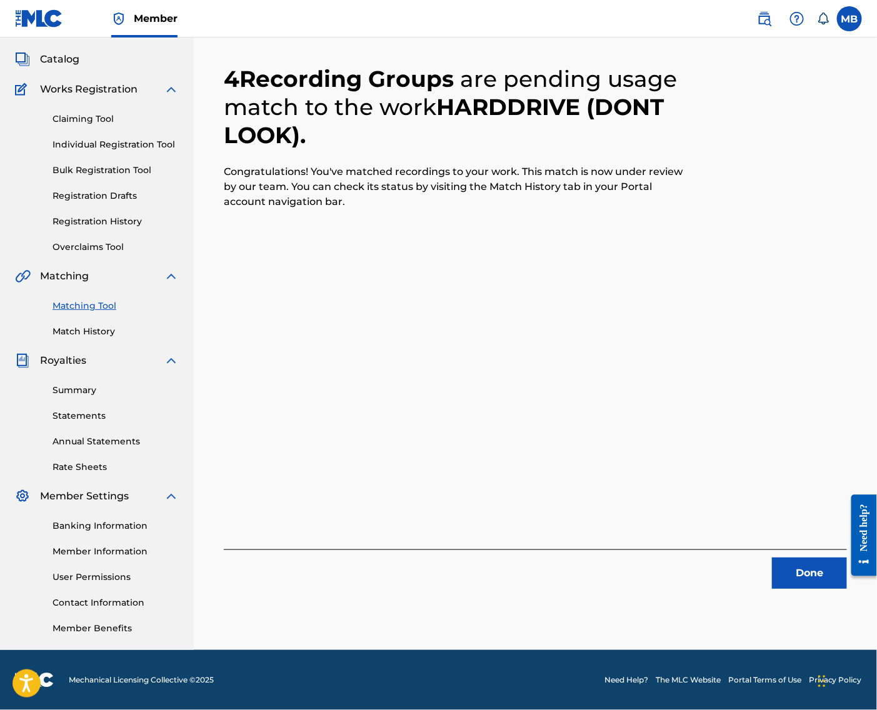
click at [799, 558] on button "Done" at bounding box center [809, 573] width 75 height 31
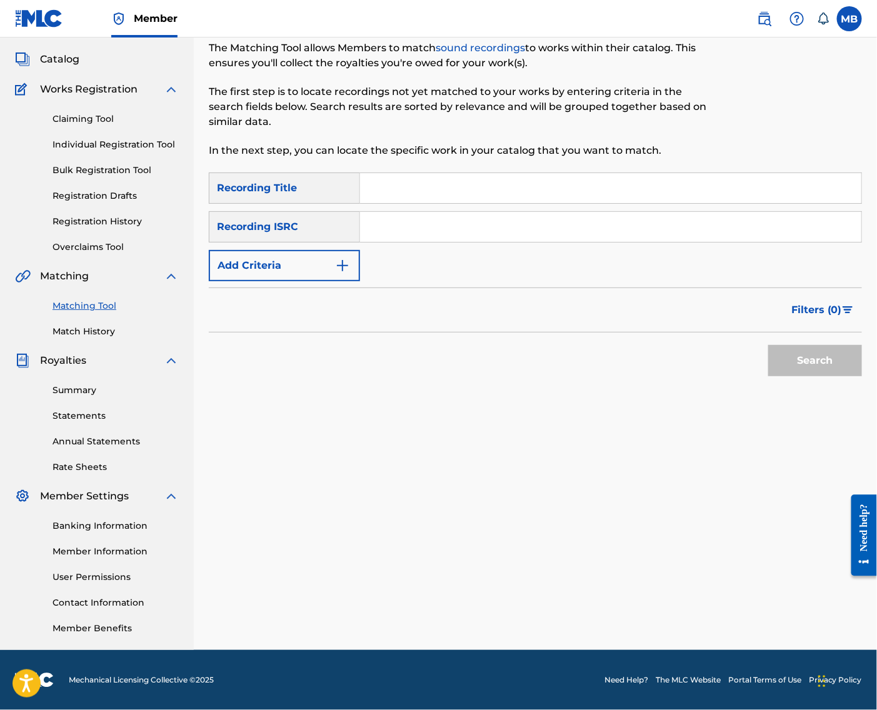
click at [488, 174] on input "Search Form" at bounding box center [610, 188] width 501 height 30
drag, startPoint x: 3, startPoint y: 33, endPoint x: 488, endPoint y: 174, distance: 505.5
click at [488, 174] on input "Search Form" at bounding box center [610, 188] width 501 height 30
paste input "[PERSON_NAME]"
type input "[PERSON_NAME]"
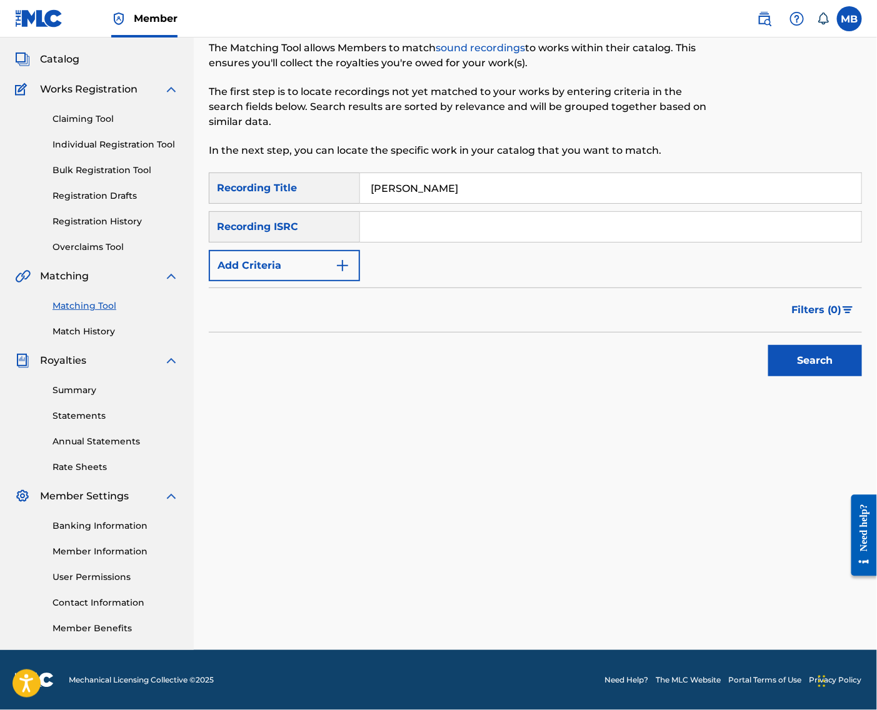
click at [346, 250] on button "Add Criteria" at bounding box center [284, 265] width 151 height 31
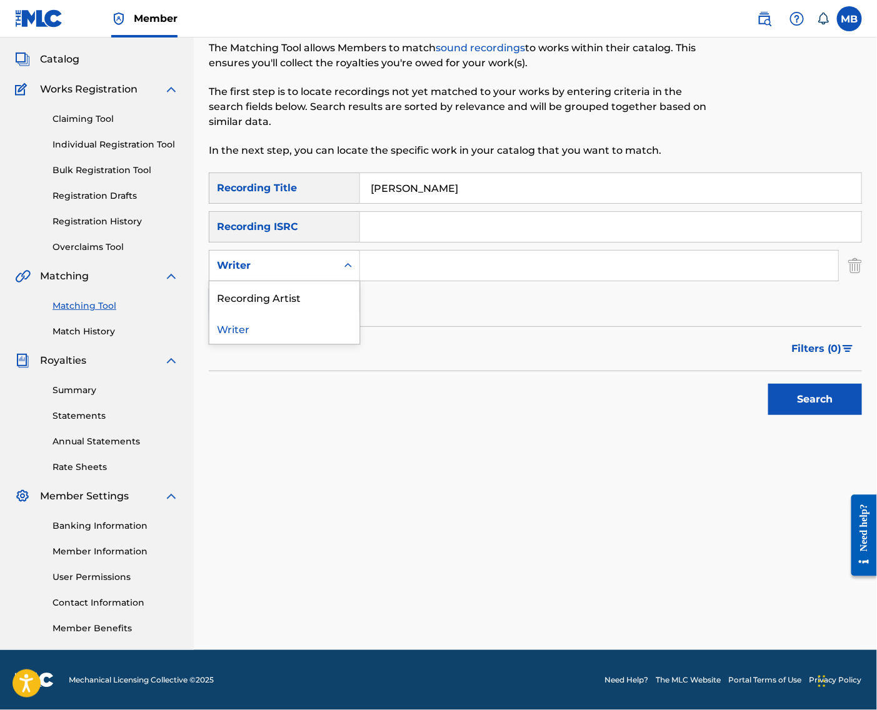
click at [337, 265] on div "Writer" at bounding box center [273, 266] width 128 height 24
click at [340, 285] on div "Recording Artist" at bounding box center [284, 296] width 150 height 31
drag, startPoint x: 420, startPoint y: 251, endPoint x: 449, endPoint y: 246, distance: 29.2
click at [423, 251] on input "Search Form" at bounding box center [599, 266] width 478 height 30
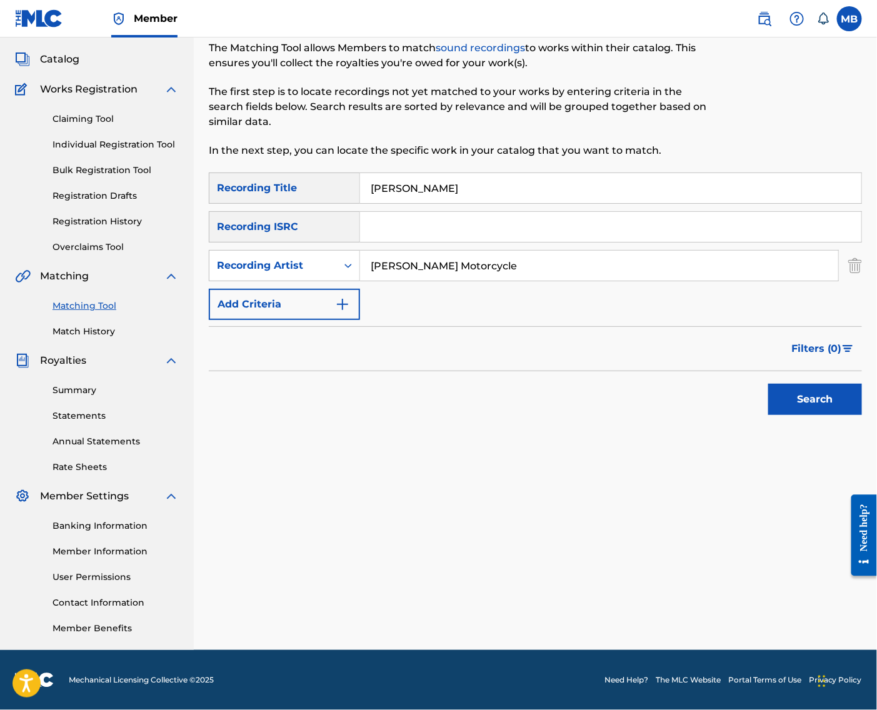
type input "[PERSON_NAME]"
type input "[PERSON_NAME] armpits"
click at [812, 396] on button "Search" at bounding box center [815, 399] width 94 height 31
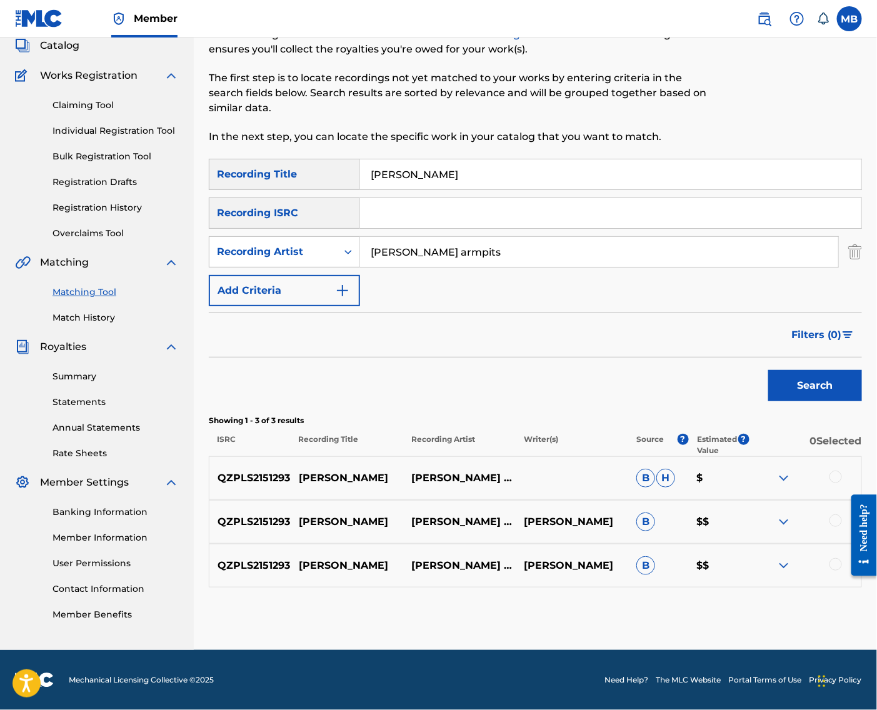
click at [837, 483] on div at bounding box center [836, 477] width 13 height 13
click at [833, 527] on div at bounding box center [836, 521] width 13 height 13
click at [830, 558] on div at bounding box center [836, 564] width 13 height 13
click at [824, 593] on button "Match 3 Groups" at bounding box center [793, 608] width 138 height 31
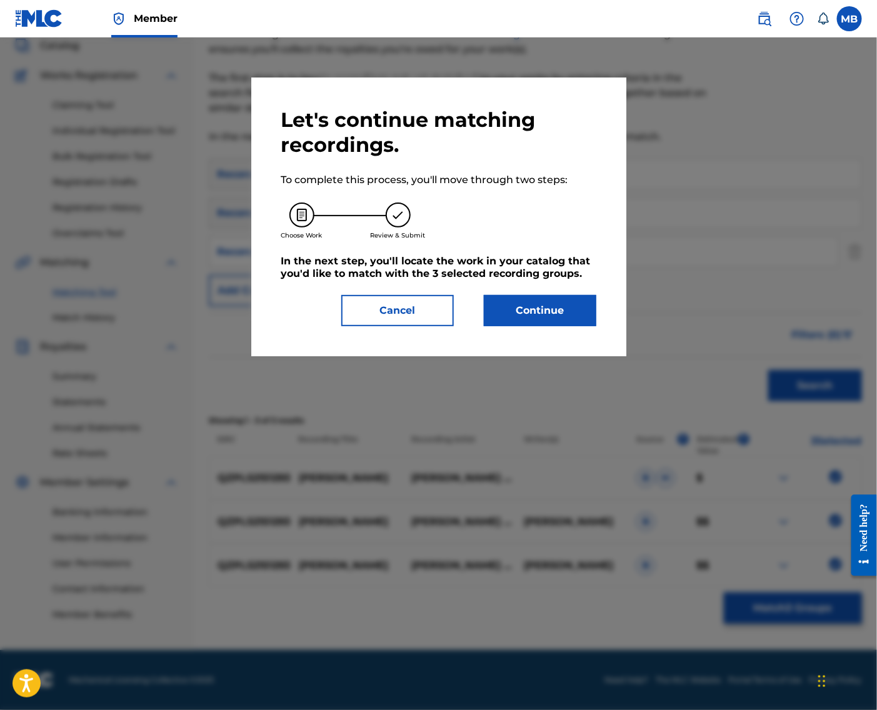
click at [511, 326] on button "Continue" at bounding box center [540, 310] width 113 height 31
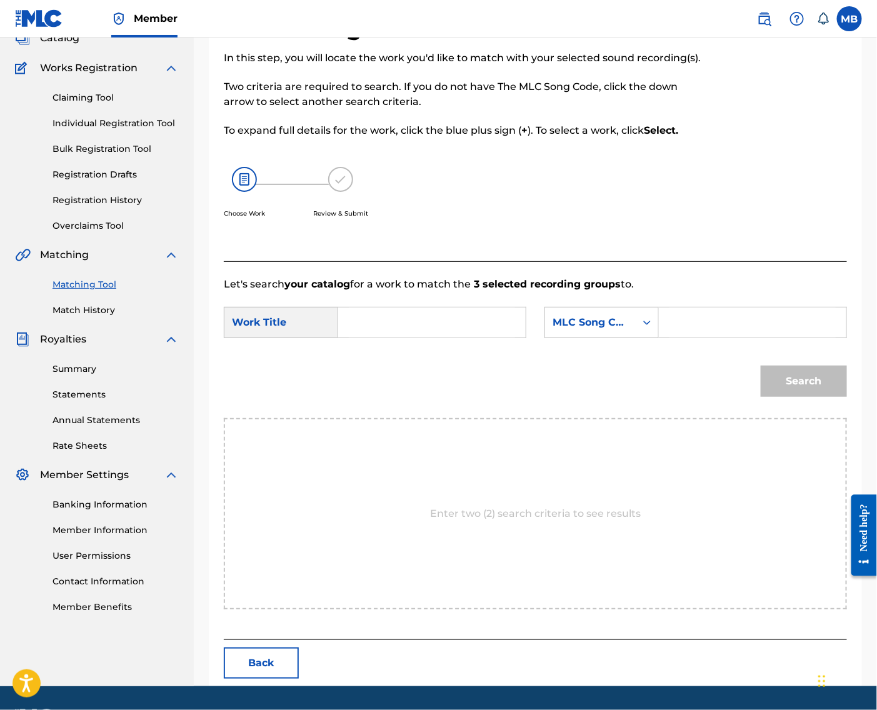
click at [476, 338] on input "Search Form" at bounding box center [432, 323] width 166 height 30
click at [396, 338] on input "Search Form" at bounding box center [432, 323] width 166 height 30
paste input "BAD PLANET"
type input "BAD PLANET"
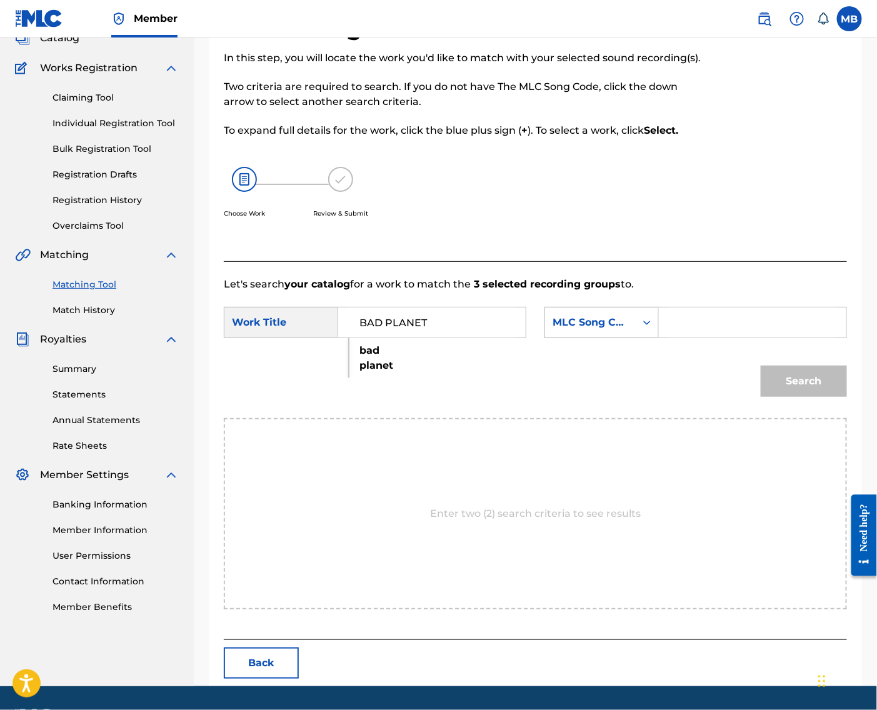
click at [569, 330] on div "MLC Song Code" at bounding box center [591, 322] width 76 height 15
click at [459, 338] on input "BAD PLANET" at bounding box center [432, 323] width 166 height 30
click at [460, 338] on input "BAD PLANET" at bounding box center [432, 323] width 166 height 30
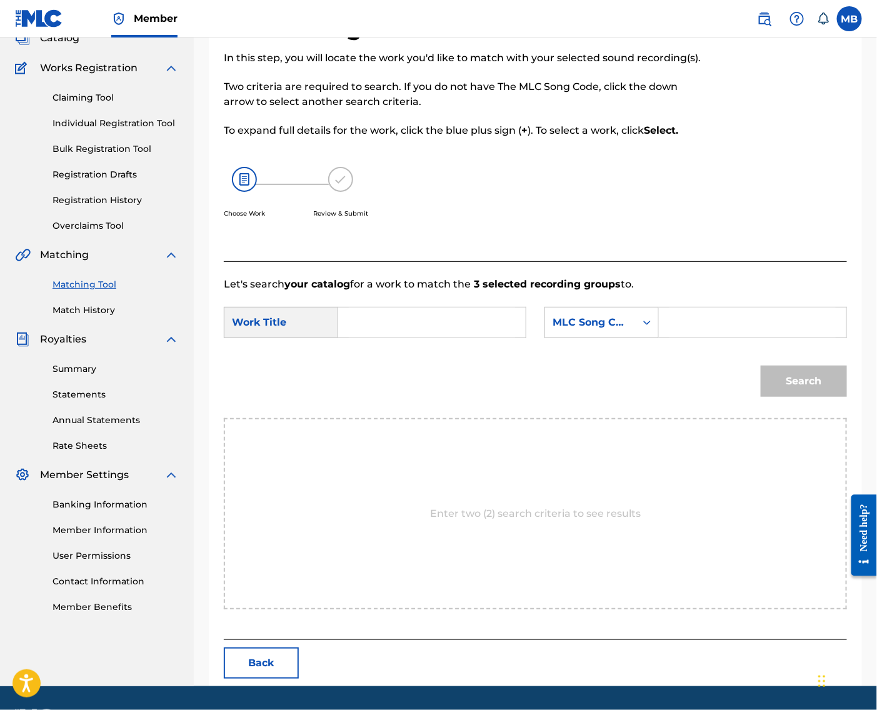
click at [446, 338] on input "Search Form" at bounding box center [432, 323] width 166 height 30
paste input "[PERSON_NAME]"
type input "[PERSON_NAME]"
click at [588, 330] on div "MLC Song Code" at bounding box center [591, 322] width 76 height 15
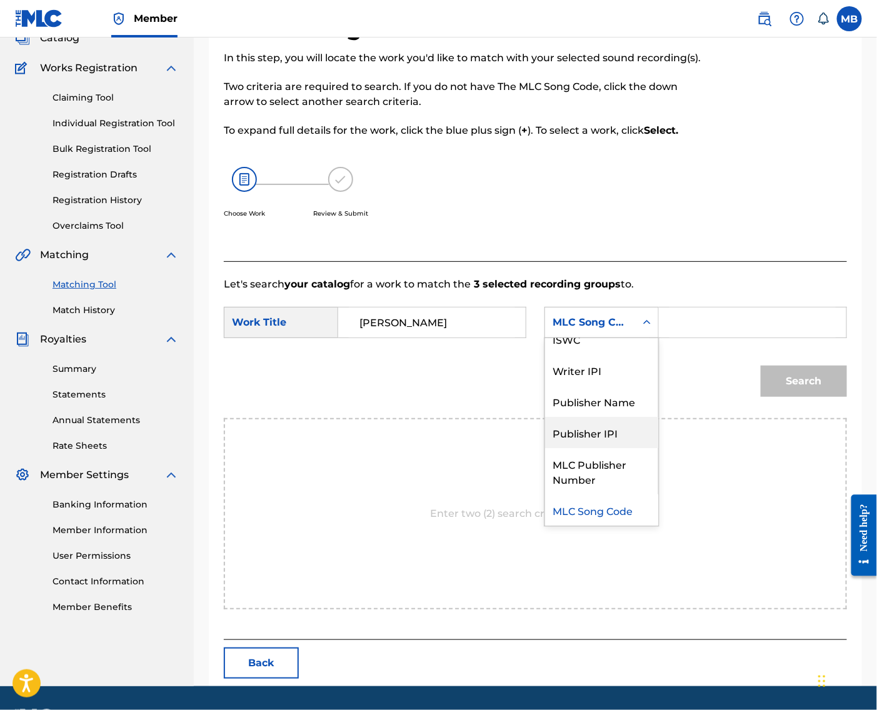
click at [609, 417] on div "Publisher Name" at bounding box center [601, 401] width 113 height 31
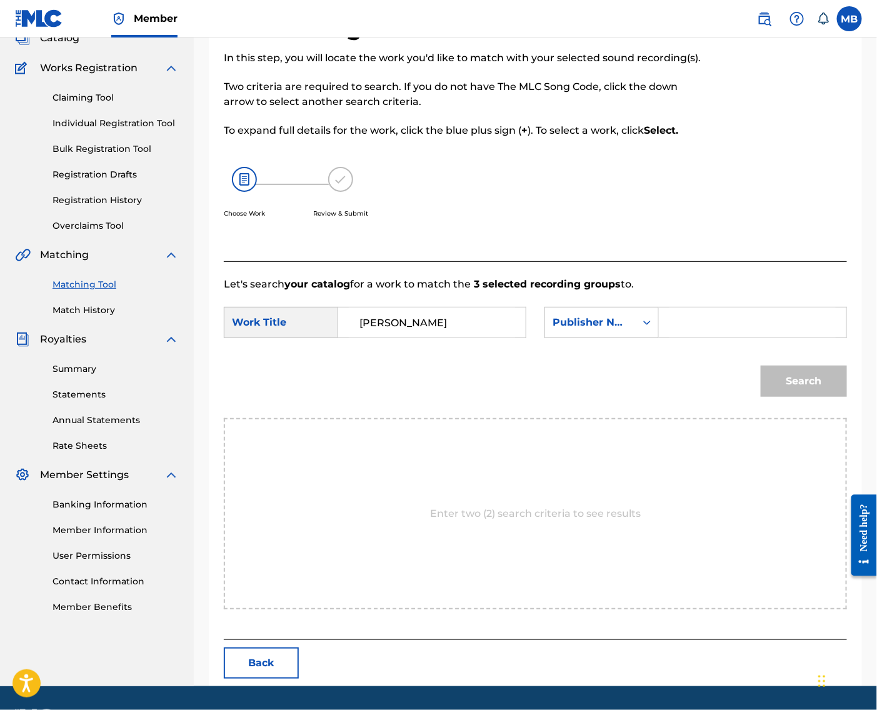
drag, startPoint x: 760, startPoint y: 349, endPoint x: 785, endPoint y: 346, distance: 24.5
click at [760, 338] on input "Search Form" at bounding box center [753, 323] width 166 height 30
type input "kaff"
click at [800, 397] on button "Search" at bounding box center [804, 381] width 86 height 31
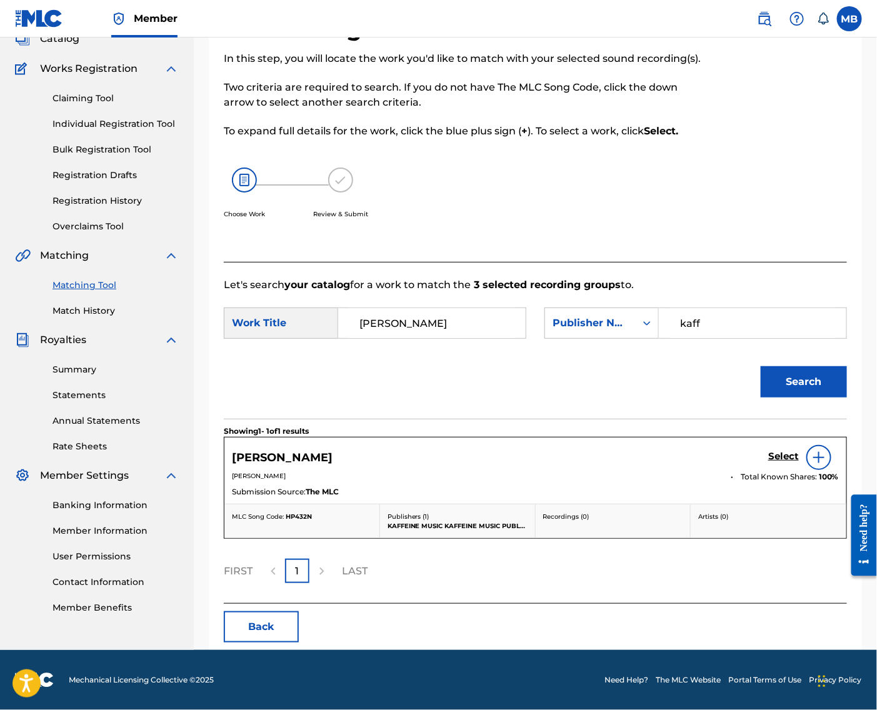
click at [776, 470] on div "Select" at bounding box center [803, 457] width 71 height 25
click at [780, 463] on h5 "Select" at bounding box center [783, 457] width 31 height 12
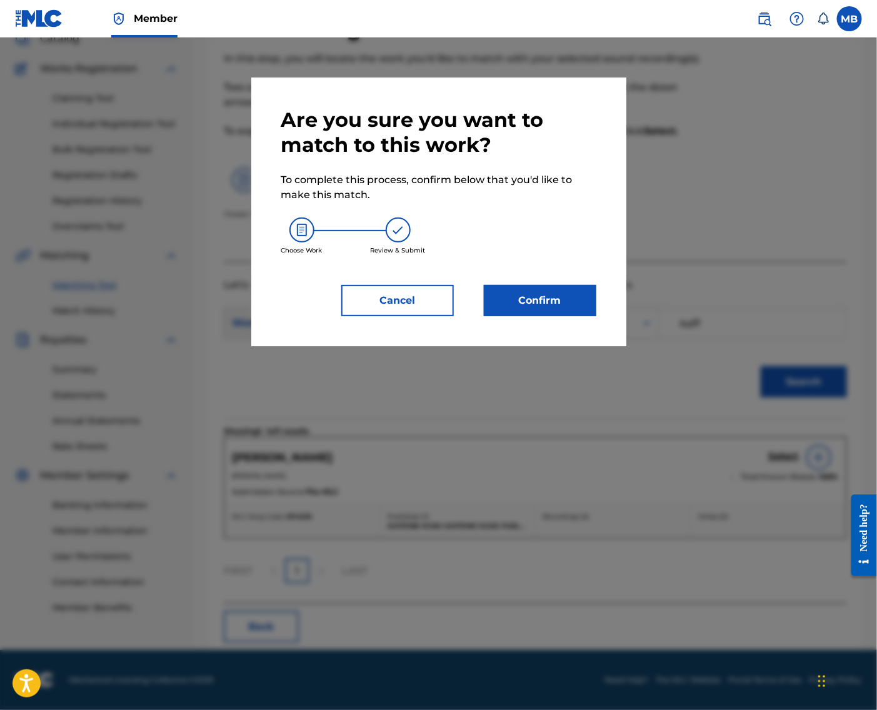
click at [536, 301] on button "Confirm" at bounding box center [540, 300] width 113 height 31
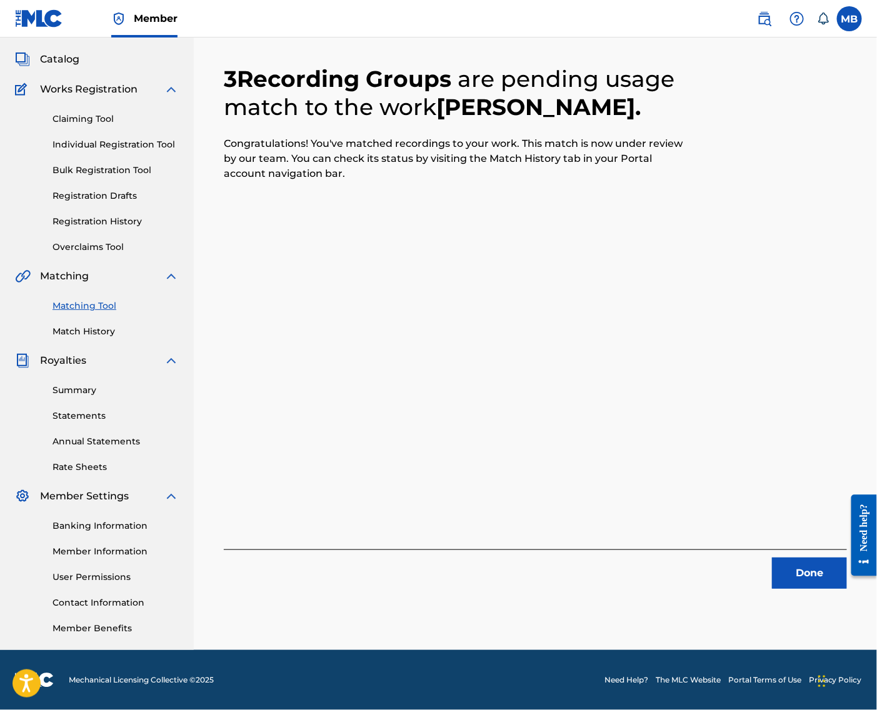
click at [780, 558] on button "Done" at bounding box center [809, 573] width 75 height 31
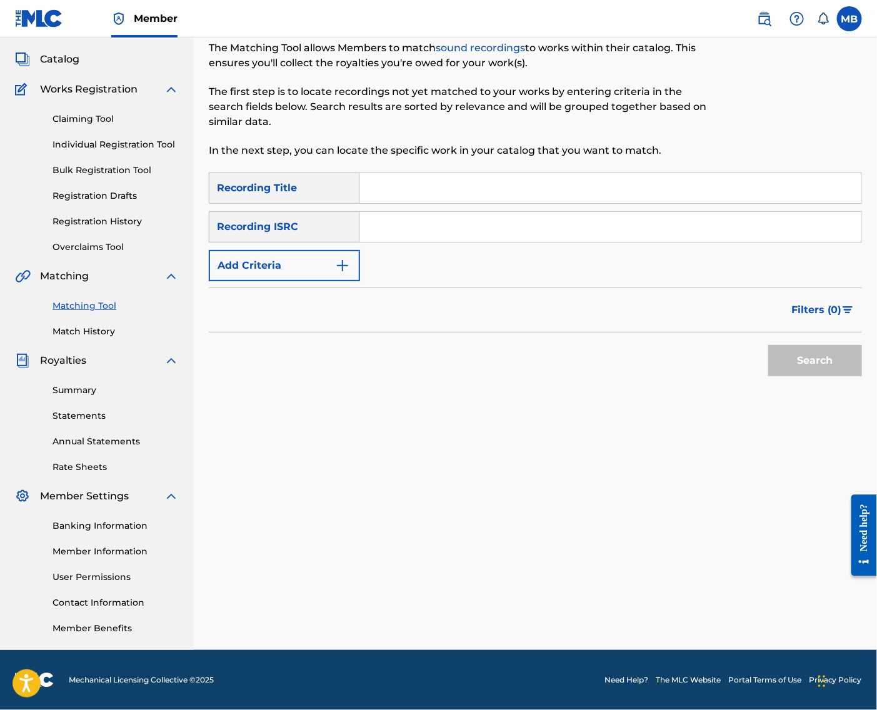
click at [448, 173] on input "Search Form" at bounding box center [610, 188] width 501 height 30
click at [773, 176] on input "Search Form" at bounding box center [610, 188] width 501 height 30
click at [773, 178] on input "Search Form" at bounding box center [610, 188] width 501 height 30
paste input "BAD PLANET"
type input "BAD PLANET"
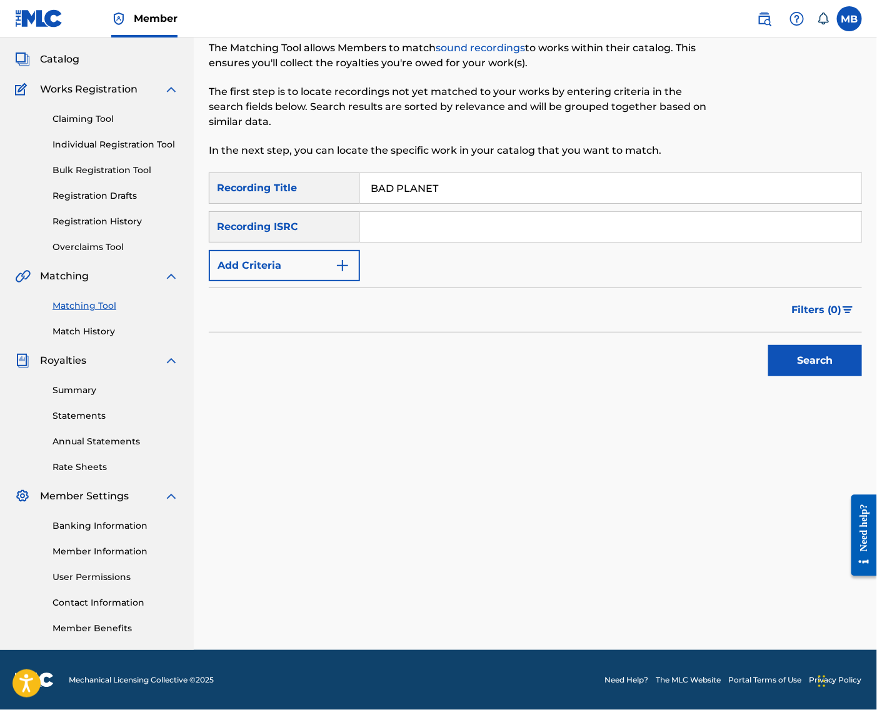
click at [350, 258] on img "Search Form" at bounding box center [342, 265] width 15 height 15
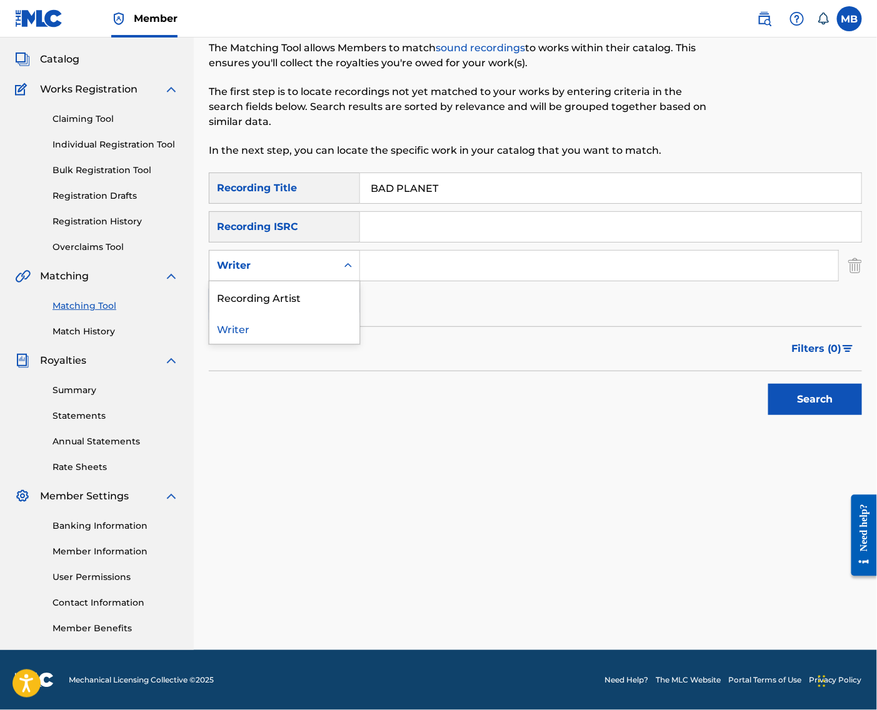
click at [359, 259] on div "Search Form" at bounding box center [348, 265] width 23 height 23
drag, startPoint x: 362, startPoint y: 286, endPoint x: 395, endPoint y: 276, distance: 34.2
click at [359, 286] on div "Recording Artist" at bounding box center [284, 296] width 150 height 31
click at [417, 252] on input "Search Form" at bounding box center [599, 266] width 478 height 30
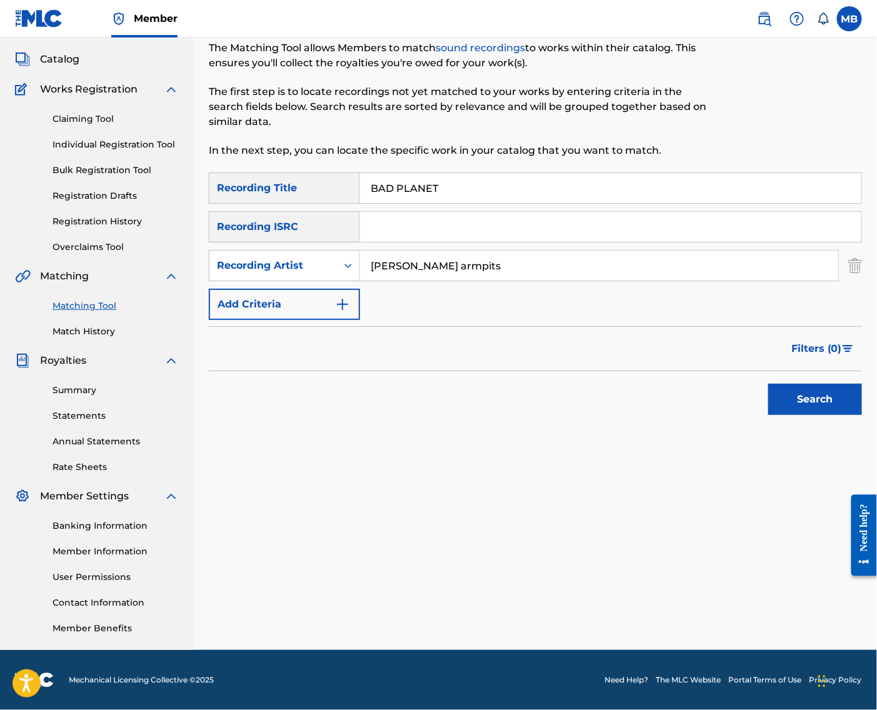
type input "[PERSON_NAME] armpits"
click at [812, 396] on button "Search" at bounding box center [815, 399] width 94 height 31
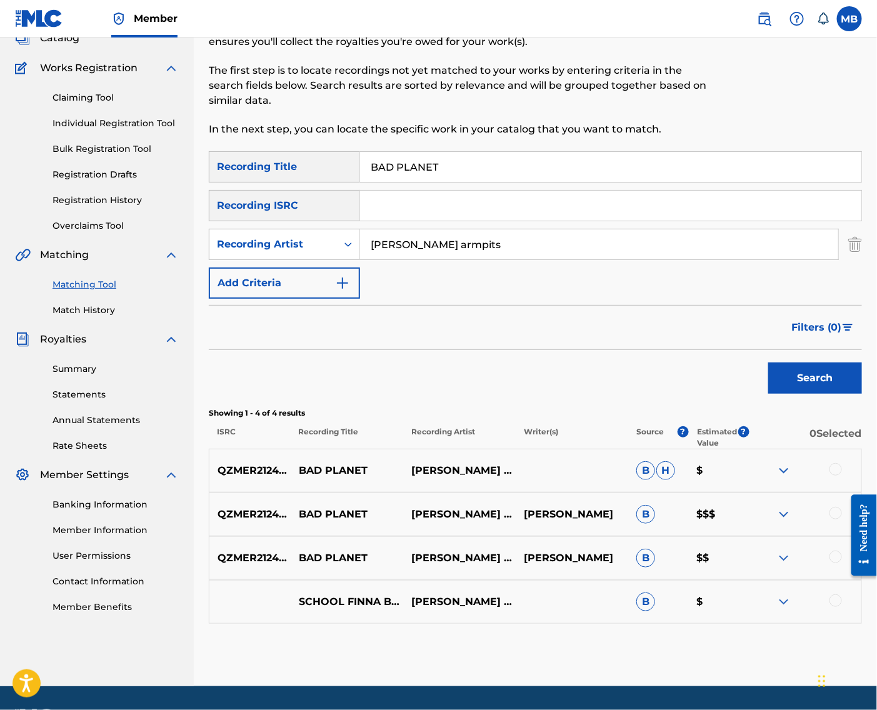
click at [831, 476] on div at bounding box center [836, 469] width 13 height 13
click at [832, 520] on div at bounding box center [836, 513] width 13 height 13
click at [837, 563] on div at bounding box center [836, 557] width 13 height 13
click at [824, 596] on button "Match 3 Groups" at bounding box center [793, 608] width 138 height 31
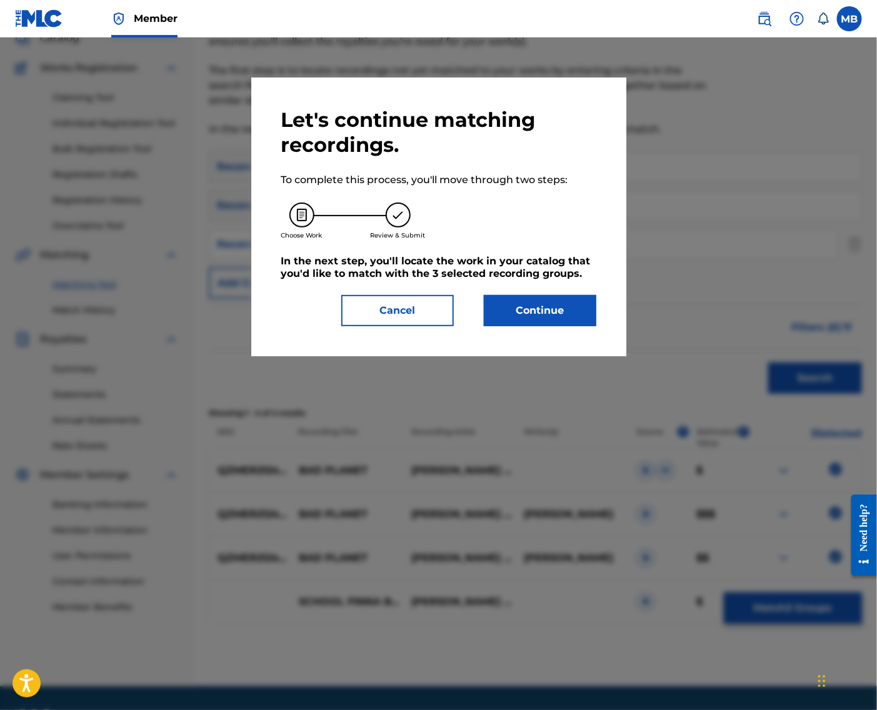
click at [550, 326] on button "Continue" at bounding box center [540, 310] width 113 height 31
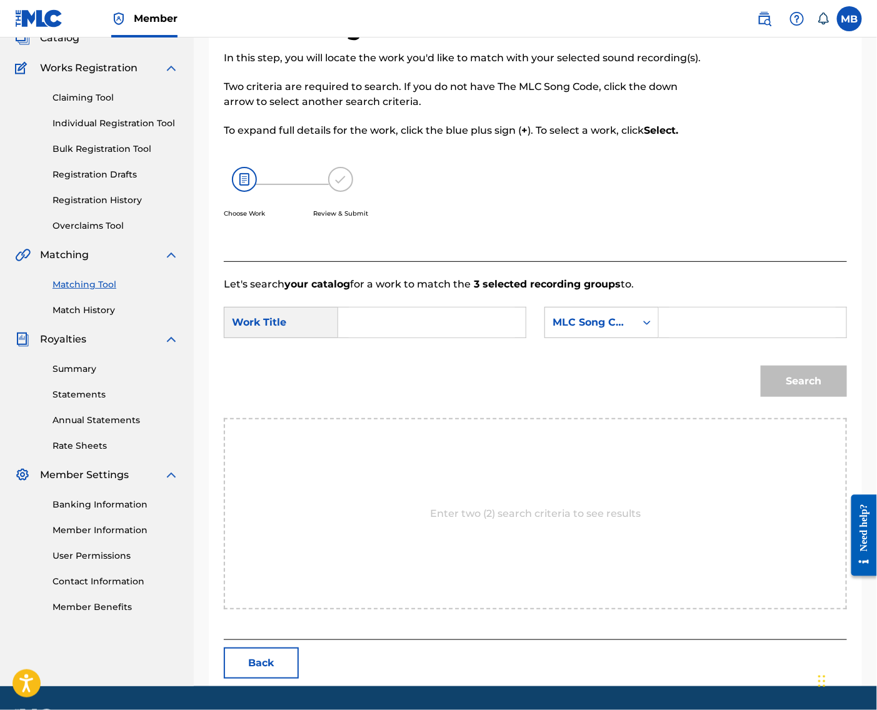
click at [444, 338] on input "Search Form" at bounding box center [432, 323] width 166 height 30
paste input "BAD PLANET"
type input "BAD PLANET"
click at [678, 338] on input "Search Form" at bounding box center [753, 323] width 166 height 30
click at [628, 330] on div "MLC Song Code" at bounding box center [591, 322] width 76 height 15
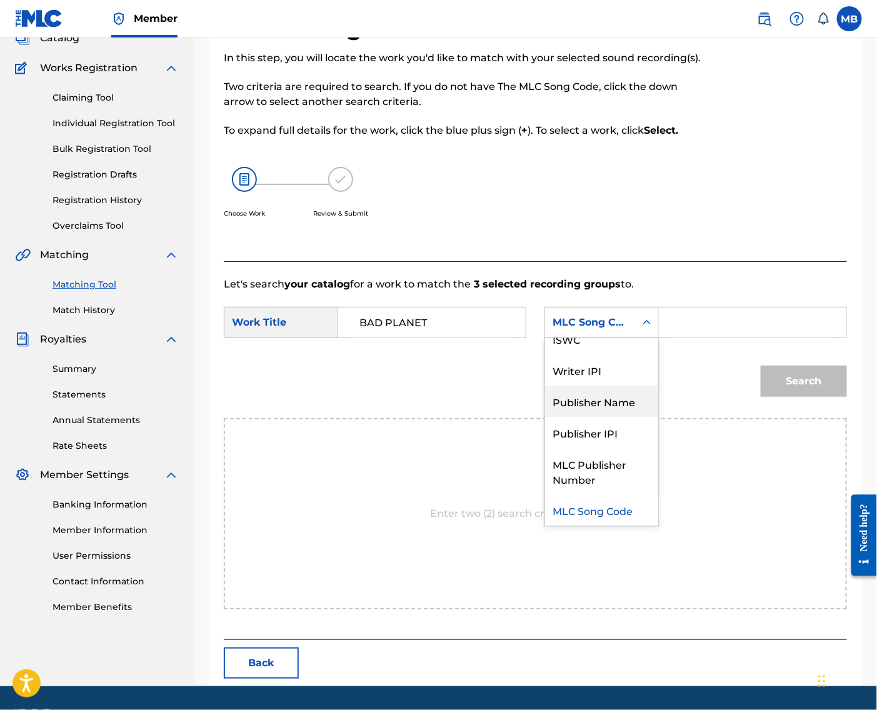
click at [628, 417] on div "Publisher Name" at bounding box center [601, 401] width 113 height 31
click at [706, 338] on input "Search Form" at bounding box center [753, 323] width 166 height 30
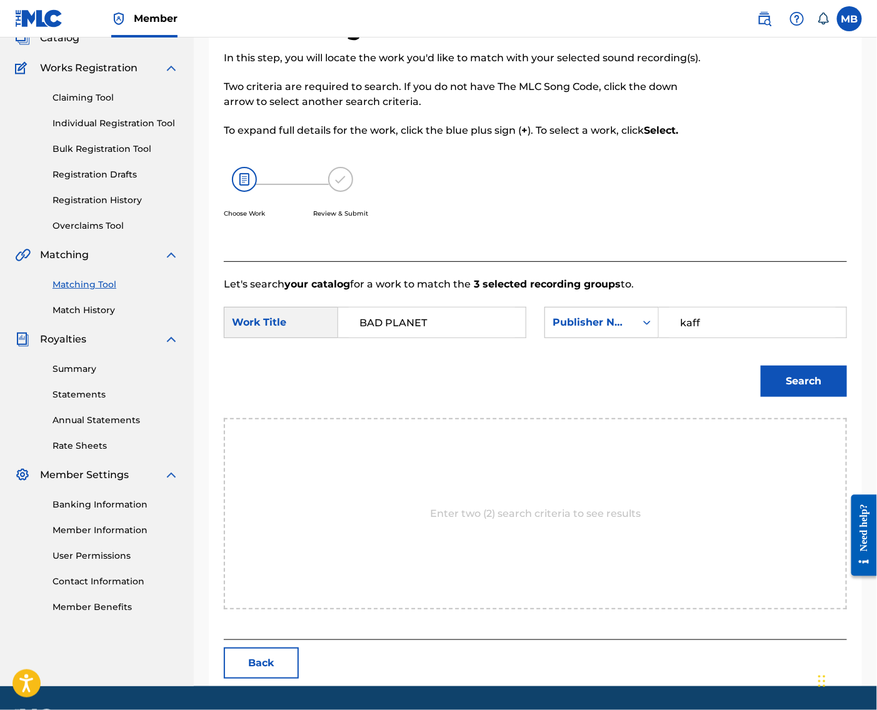
type input "kaff"
click at [800, 397] on button "Search" at bounding box center [804, 381] width 86 height 31
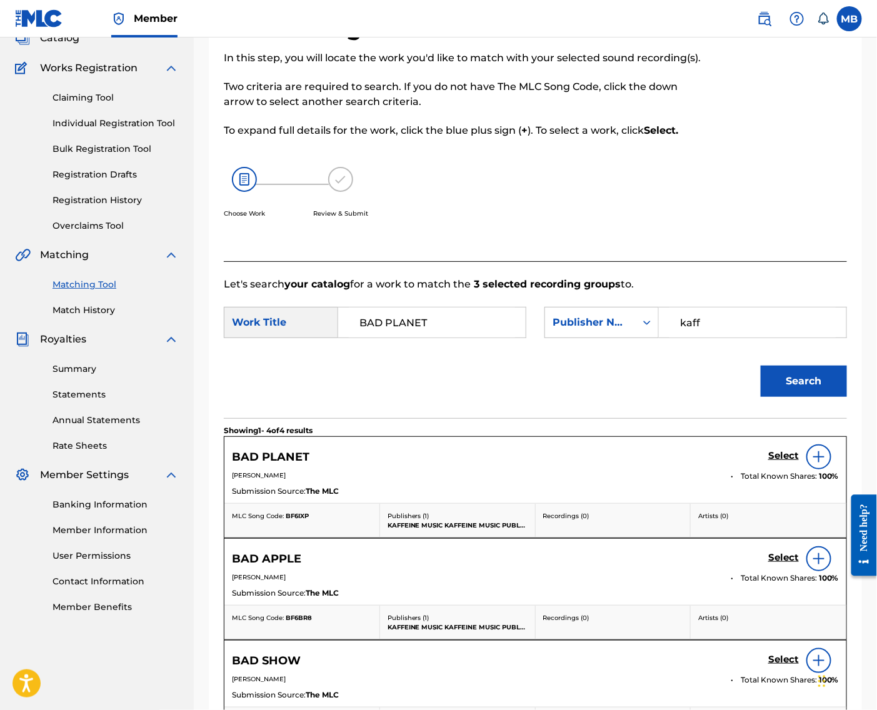
click at [780, 462] on h5 "Select" at bounding box center [783, 456] width 31 height 12
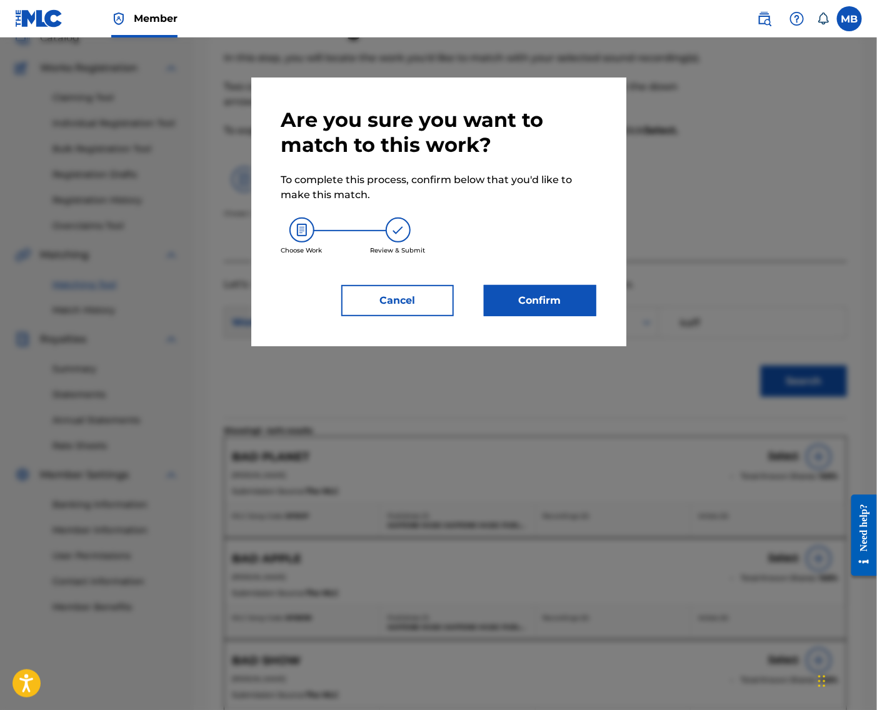
click at [593, 316] on button "Confirm" at bounding box center [540, 300] width 113 height 31
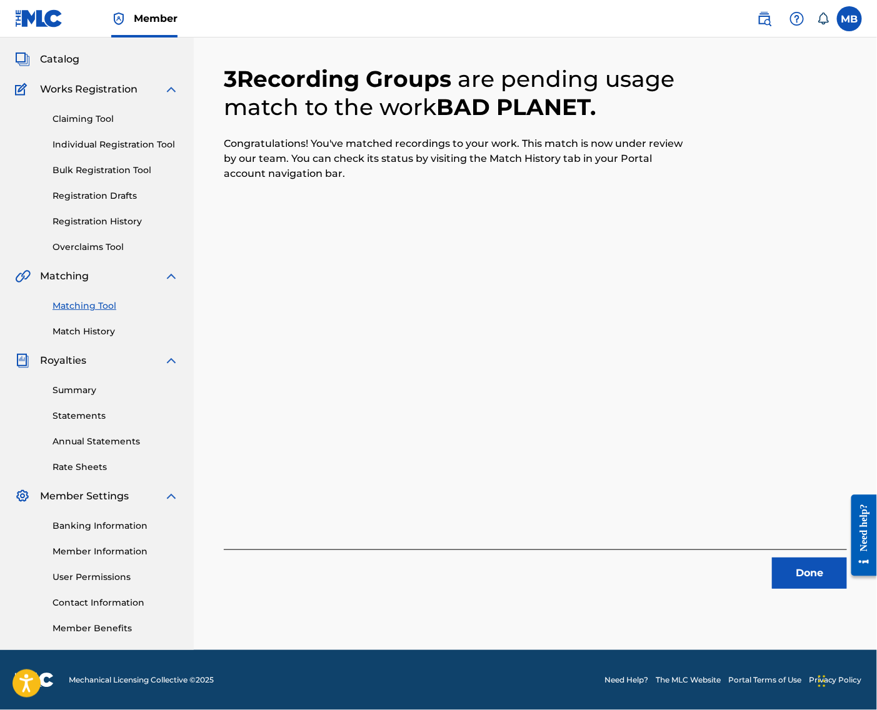
click at [815, 565] on button "Done" at bounding box center [809, 573] width 75 height 31
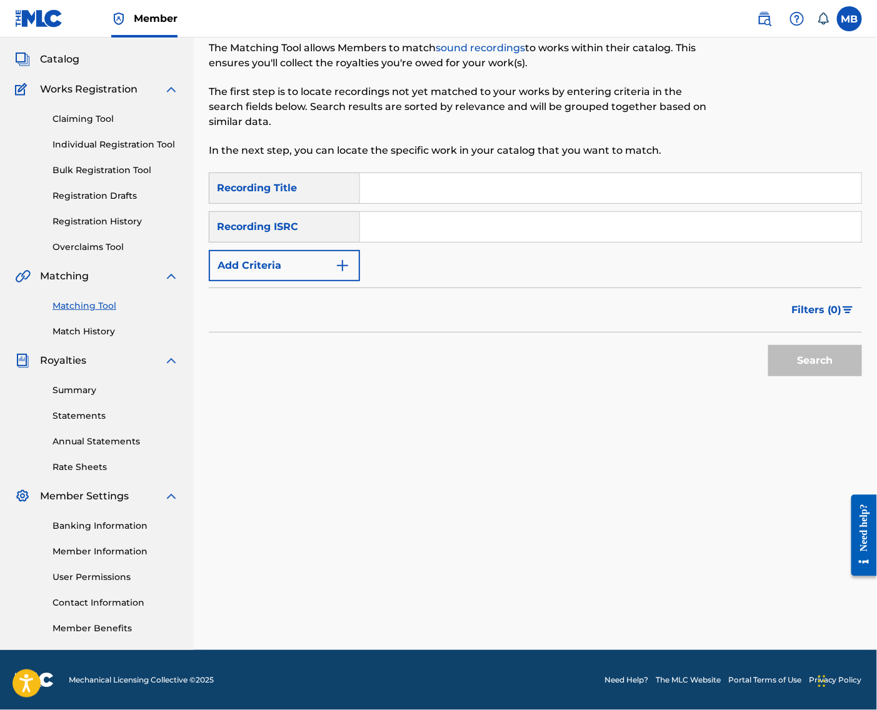
click at [582, 179] on input "Search Form" at bounding box center [610, 188] width 501 height 30
